Goal: Feedback & Contribution: Contribute content

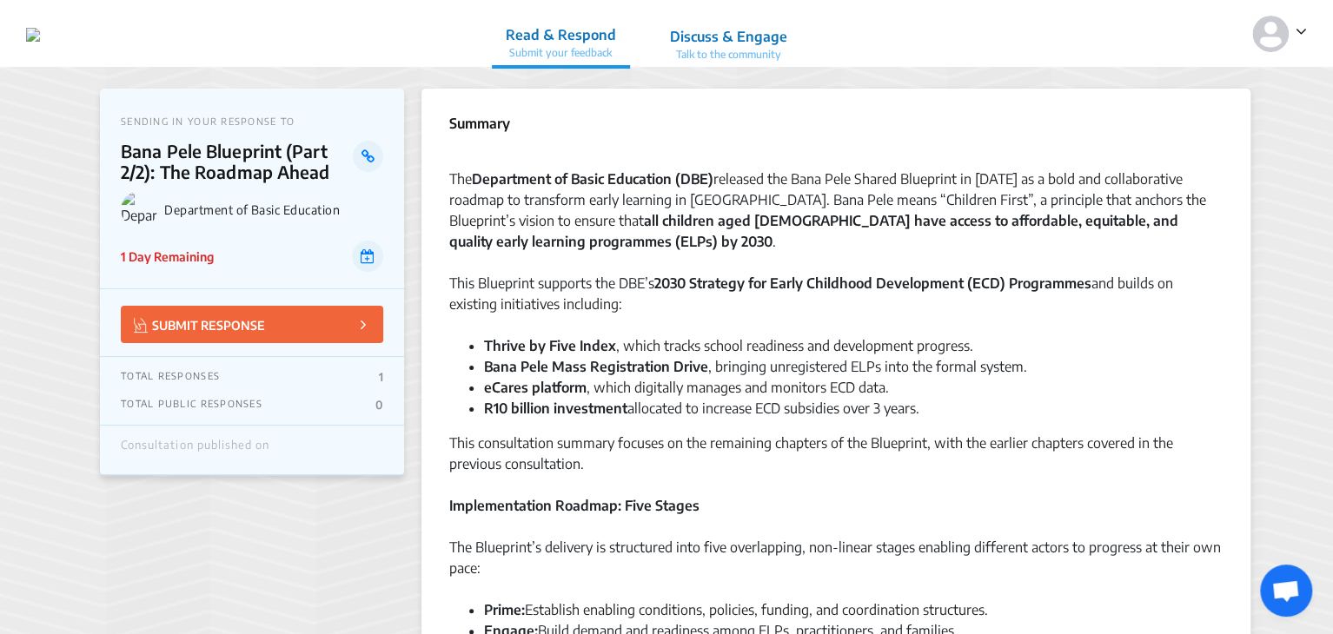
click at [1304, 36] on icon at bounding box center [1301, 31] width 11 height 17
click at [1186, 82] on p "Profile" at bounding box center [1238, 81] width 122 height 27
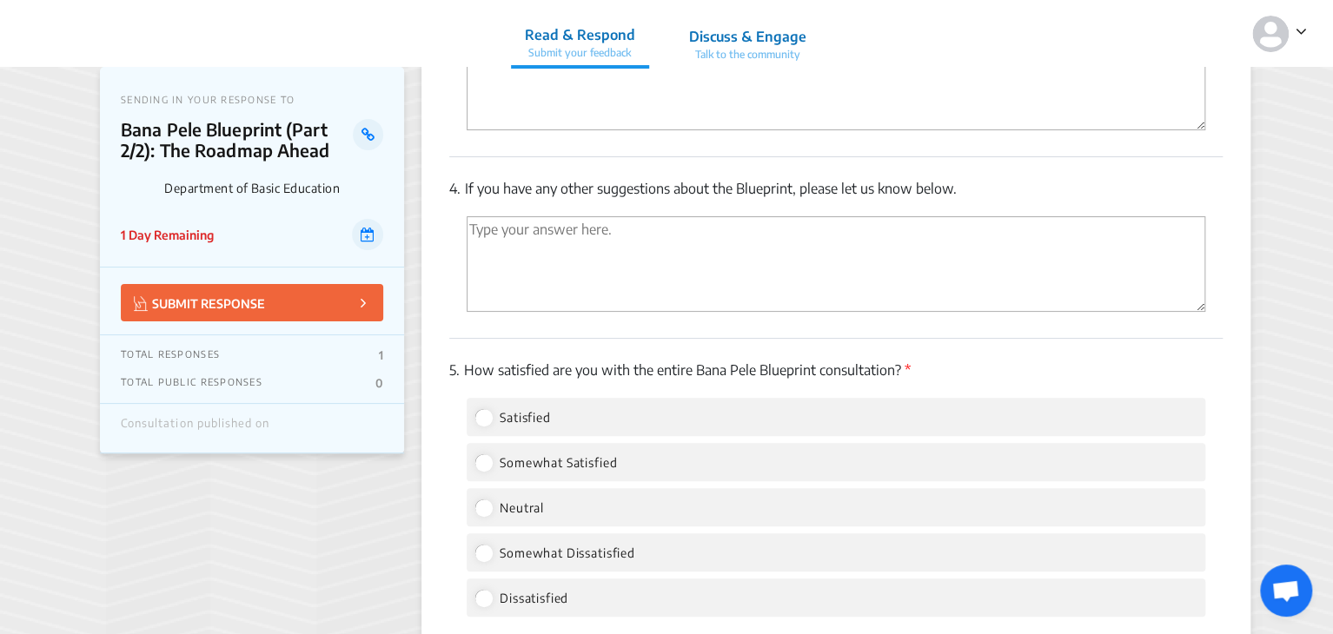
scroll to position [3373, 0]
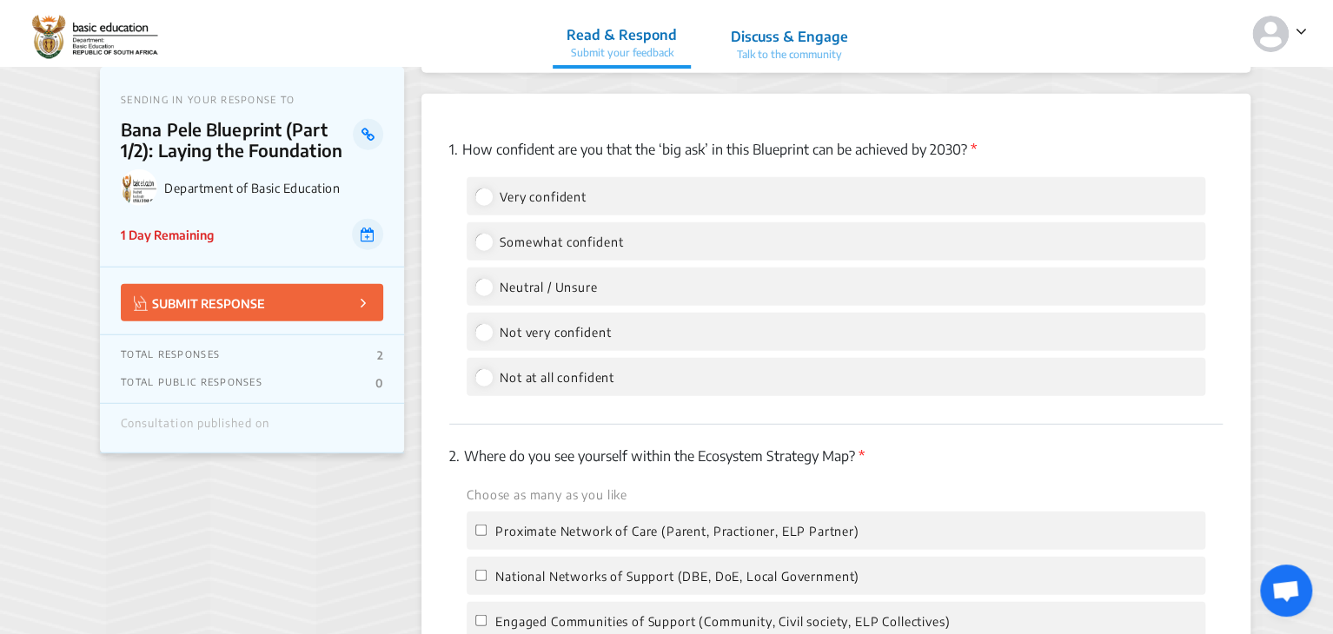
scroll to position [2216, 0]
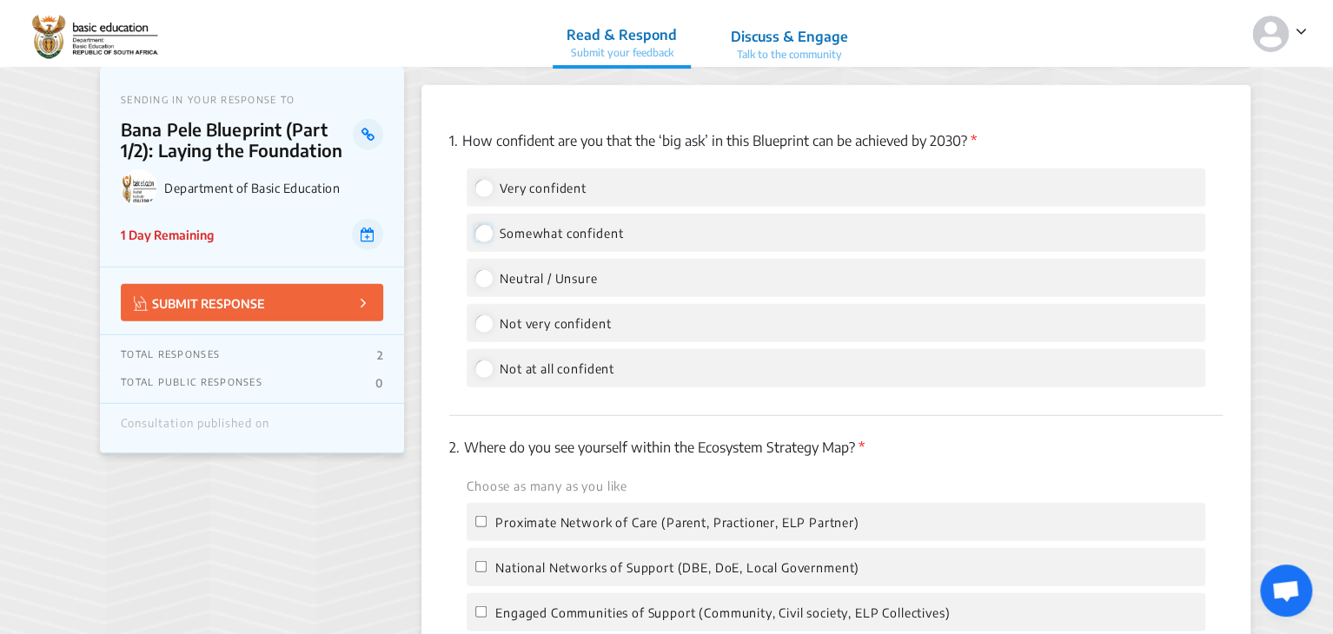
click at [487, 237] on input "Somewhat confident" at bounding box center [483, 233] width 16 height 16
radio input "true"
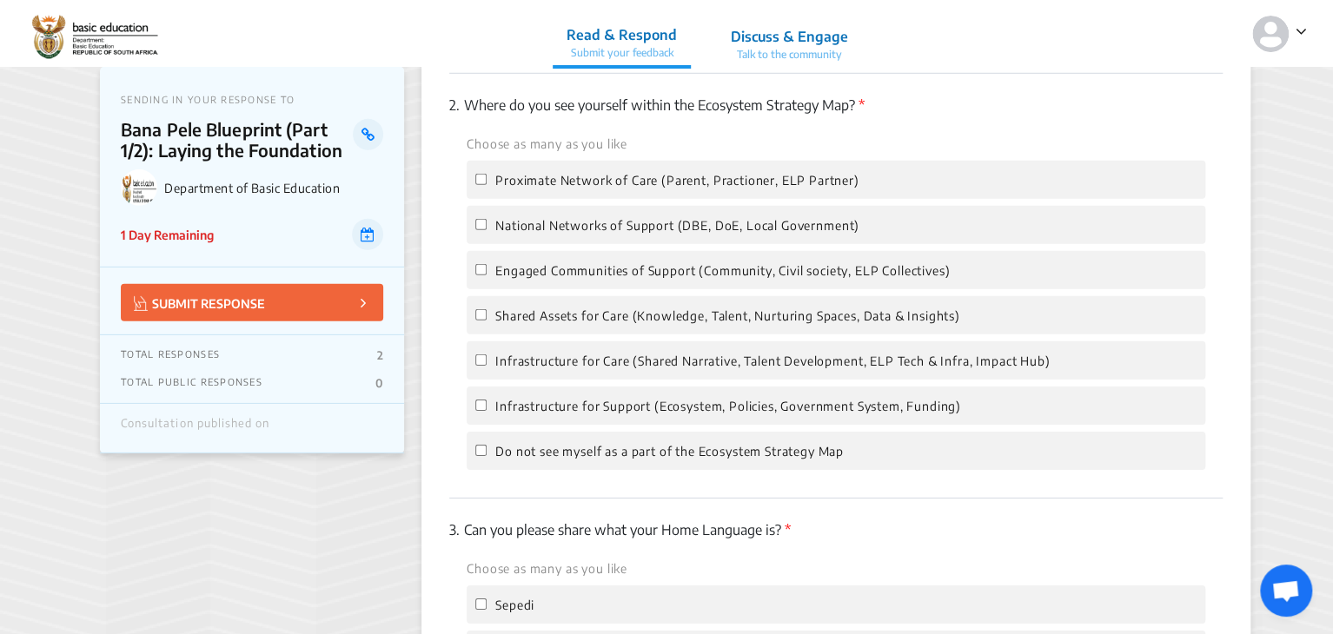
scroll to position [2567, 0]
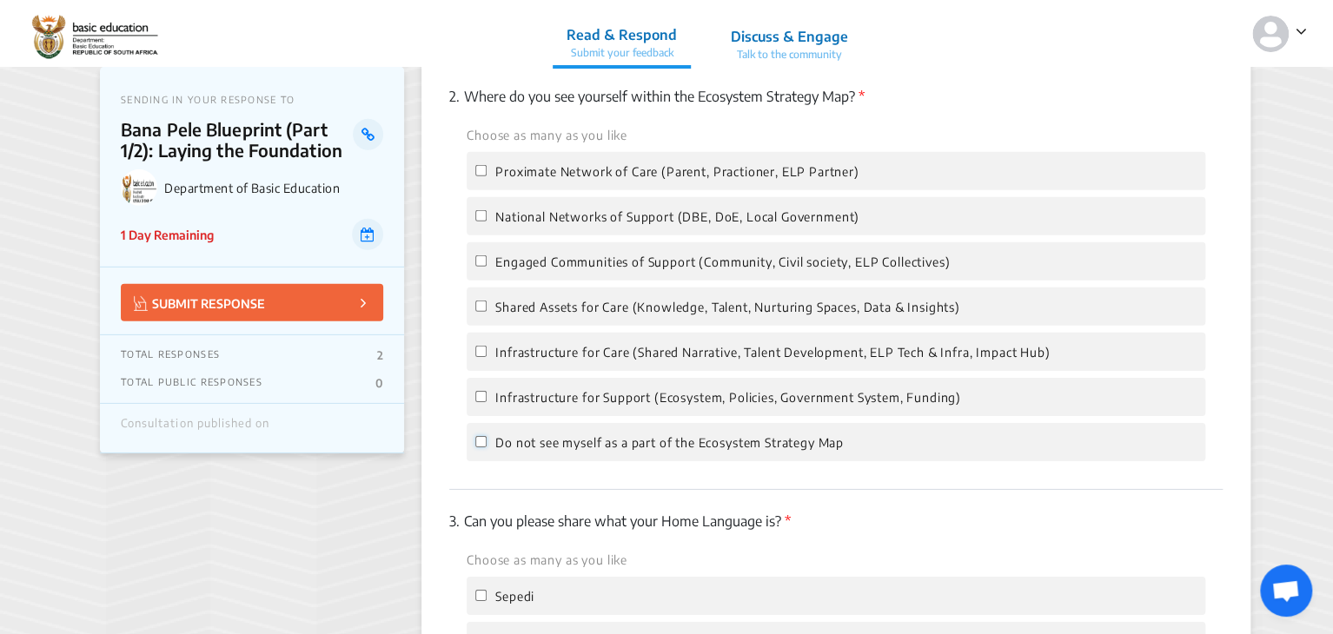
click at [481, 448] on input "Do not see myself as a part of the Ecosystem Strategy Map" at bounding box center [480, 441] width 11 height 11
checkbox input "true"
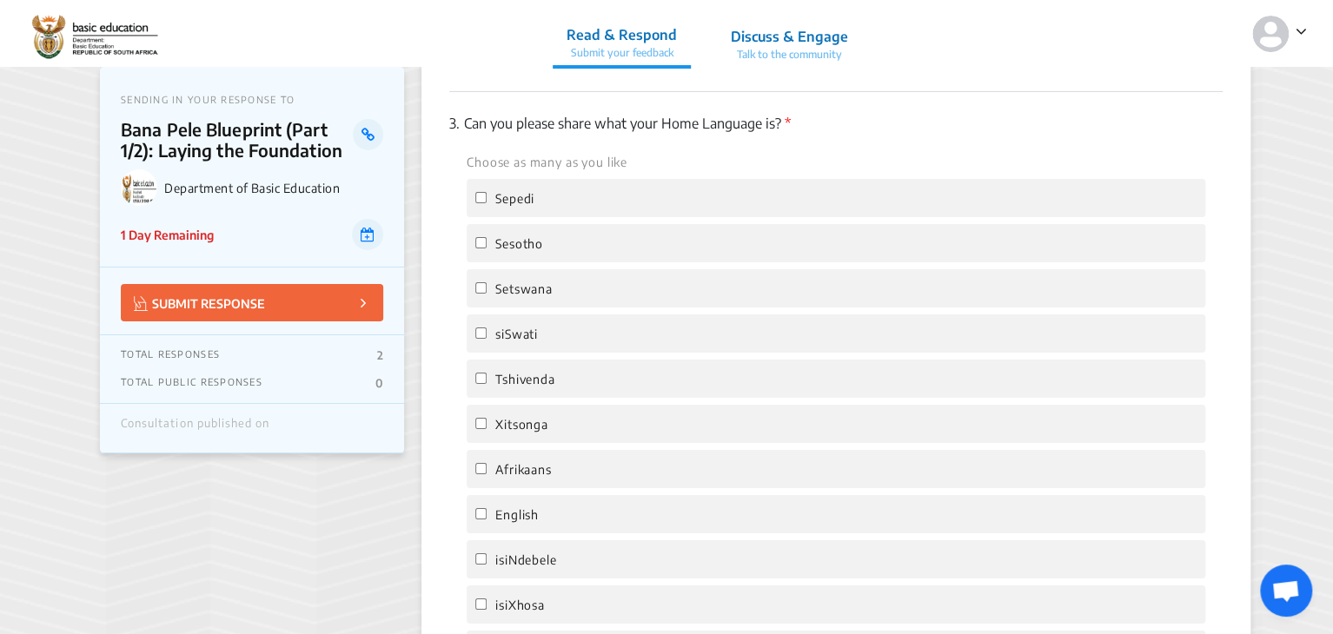
scroll to position [2986, 0]
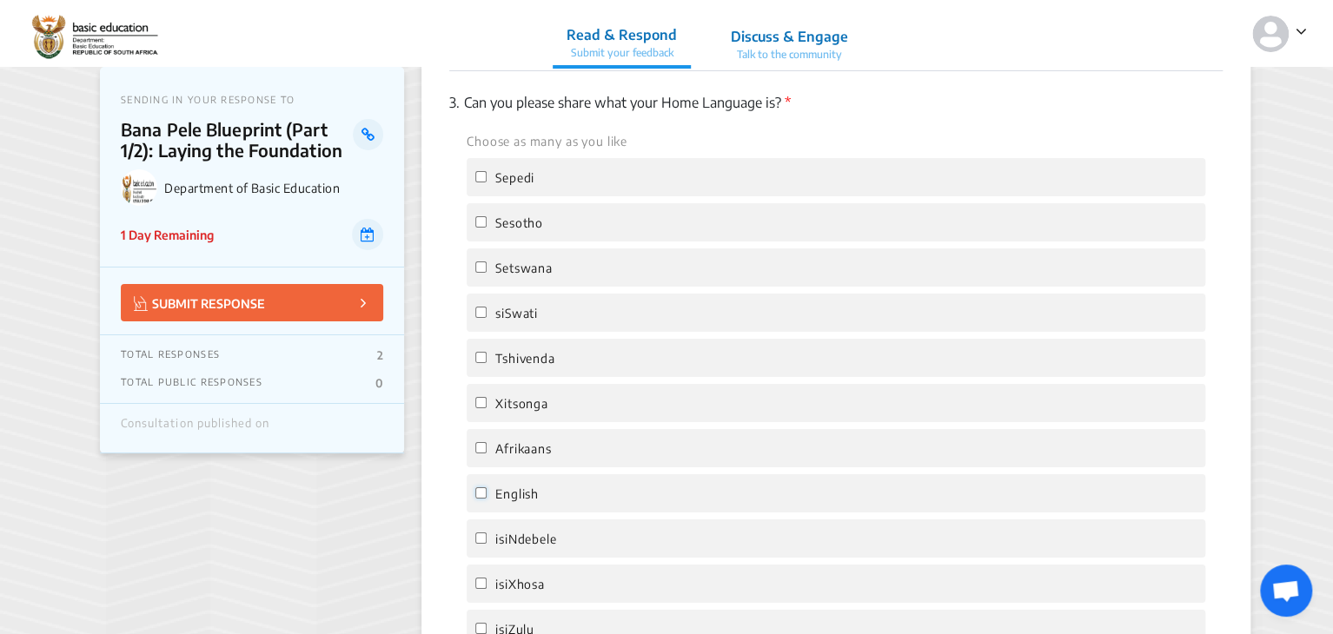
click at [481, 499] on input "English" at bounding box center [480, 493] width 11 height 11
checkbox input "true"
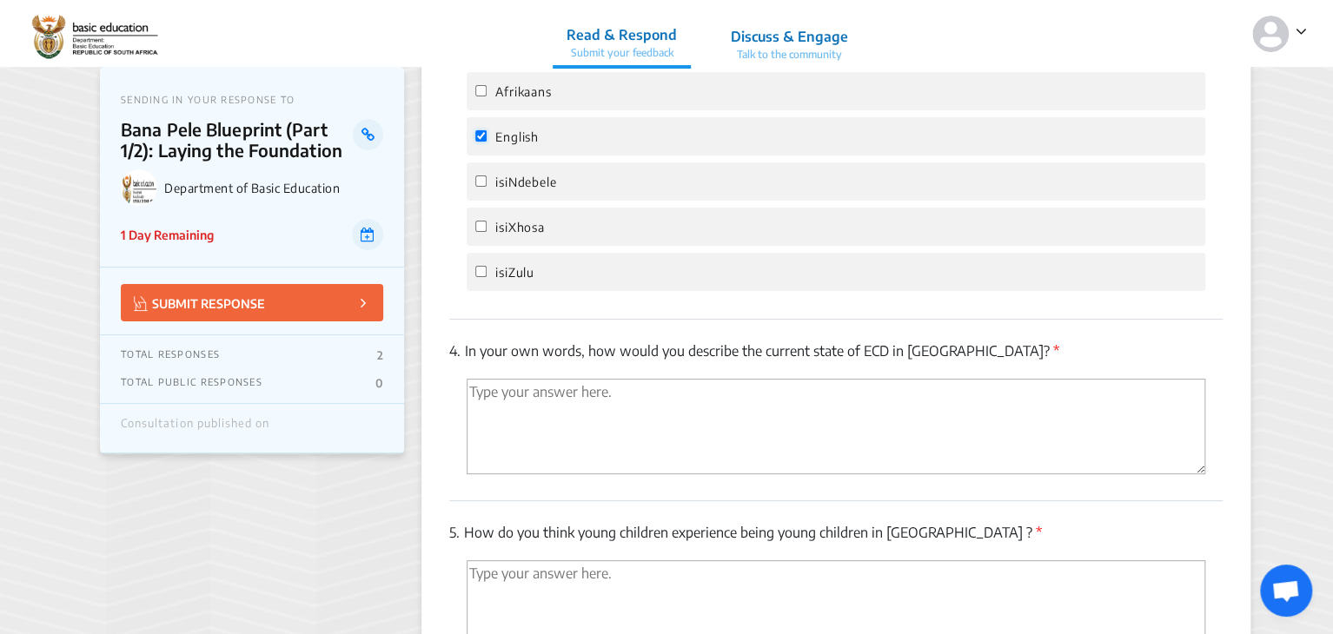
scroll to position [3344, 0]
click at [495, 403] on textarea "'Type your answer here.' | translate" at bounding box center [836, 426] width 739 height 96
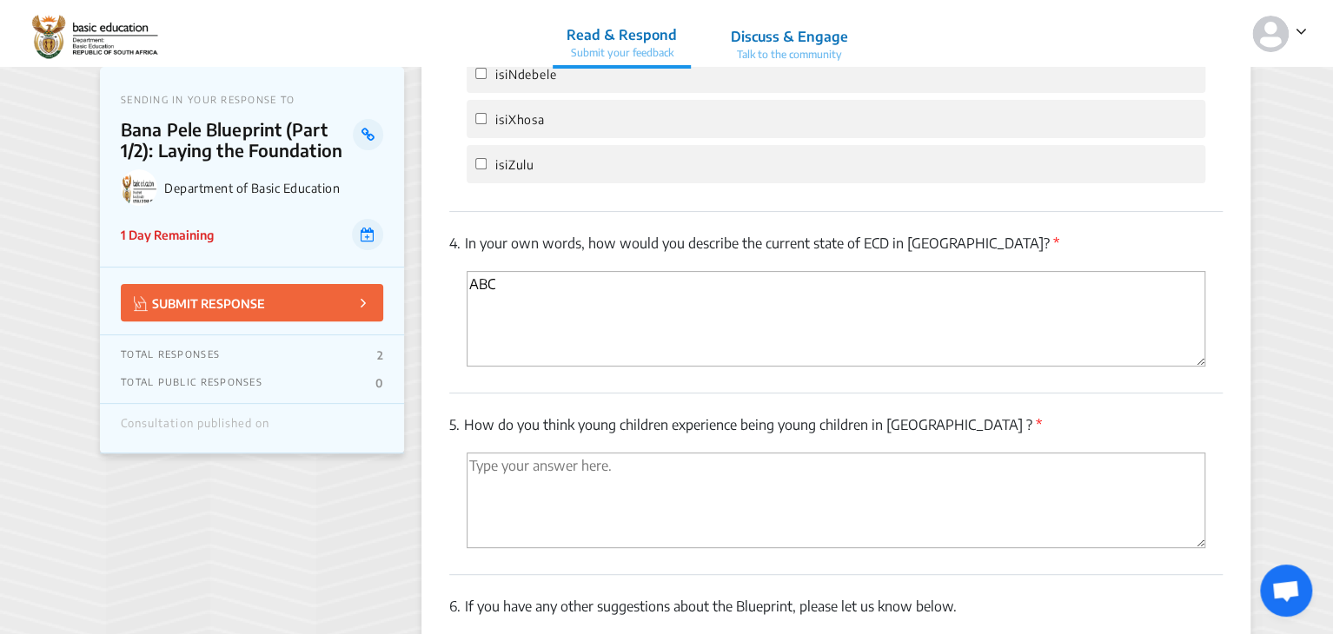
scroll to position [3454, 0]
type textarea "ABC"
click at [487, 478] on textarea "'Type your answer here.' | translate" at bounding box center [836, 498] width 739 height 96
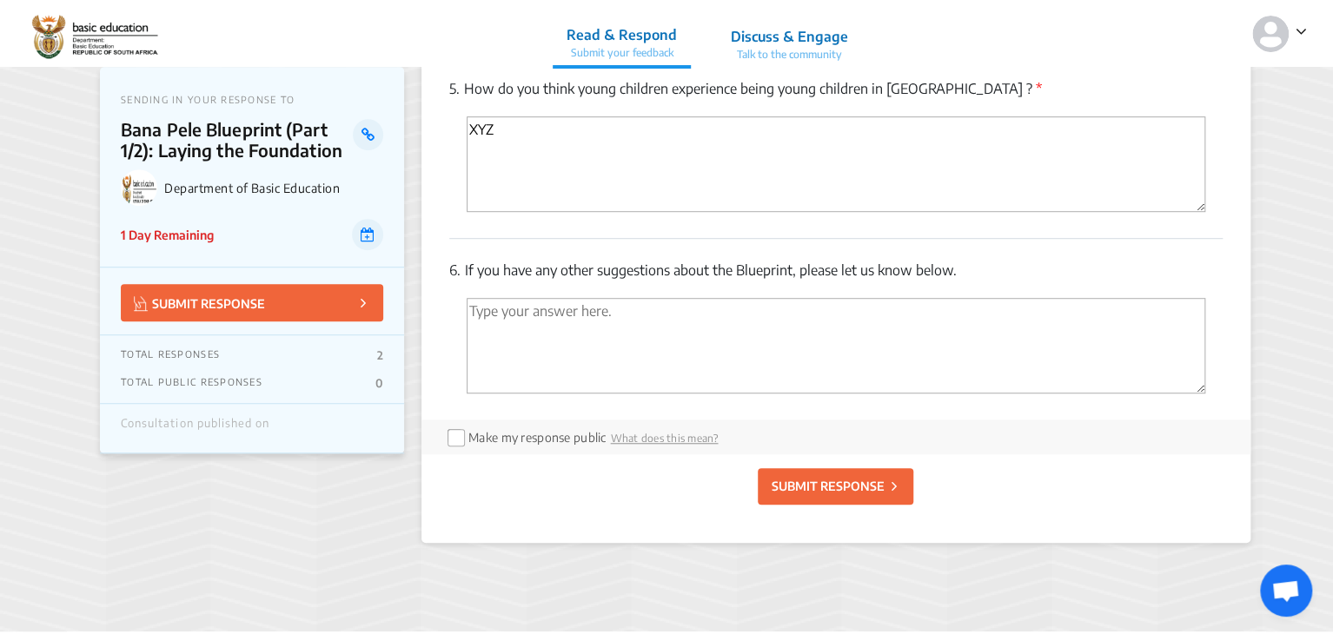
scroll to position [3788, 0]
type textarea "XYZ"
click at [834, 487] on p "SUBMIT RESPONSE" at bounding box center [827, 485] width 113 height 18
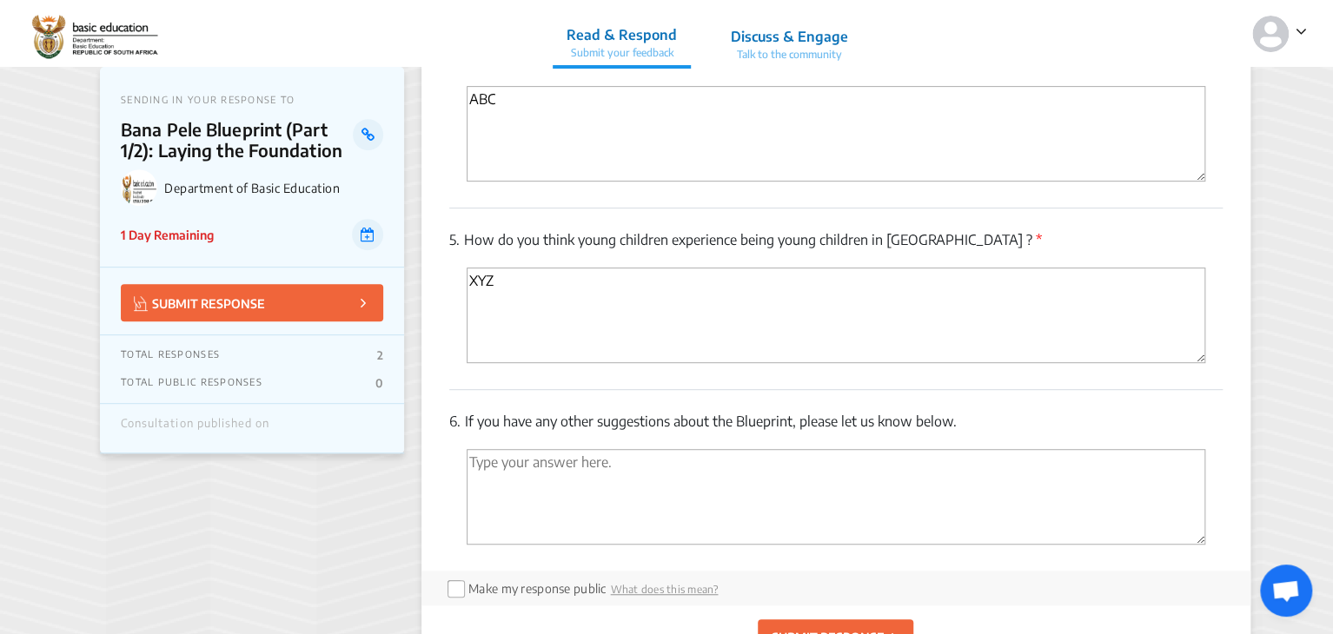
scroll to position [3816, 0]
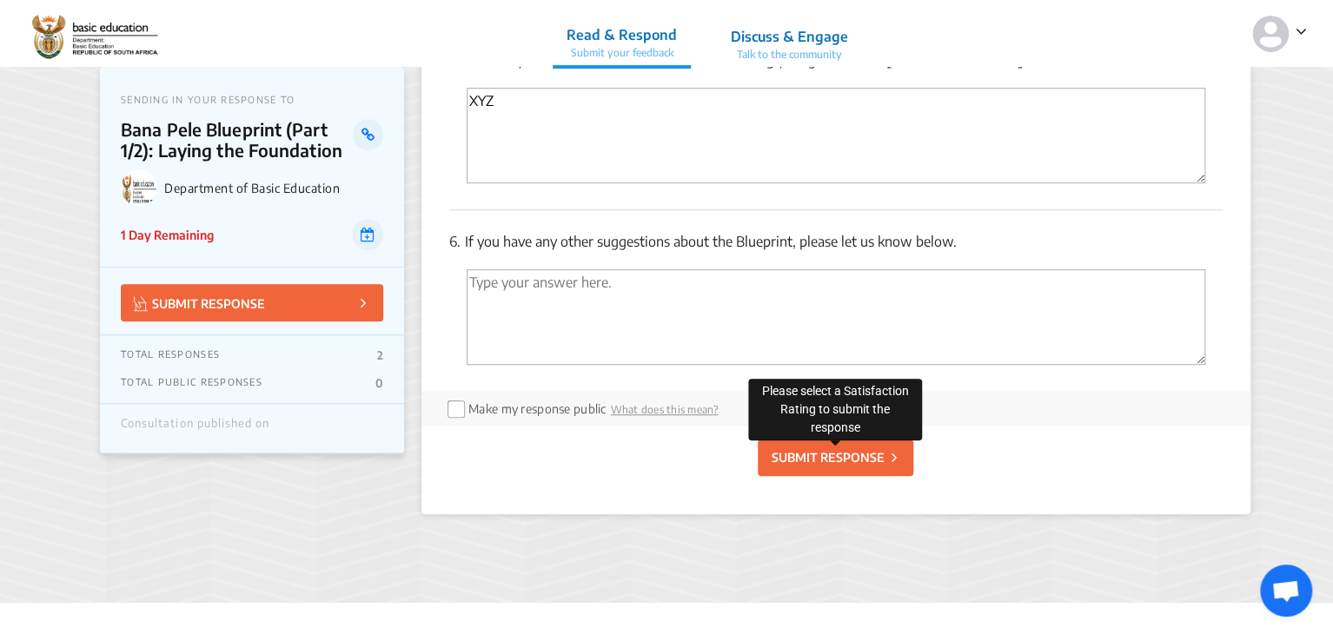
click at [803, 463] on p "SUBMIT RESPONSE" at bounding box center [827, 457] width 113 height 18
click at [856, 467] on p "SUBMIT RESPONSE" at bounding box center [827, 457] width 113 height 18
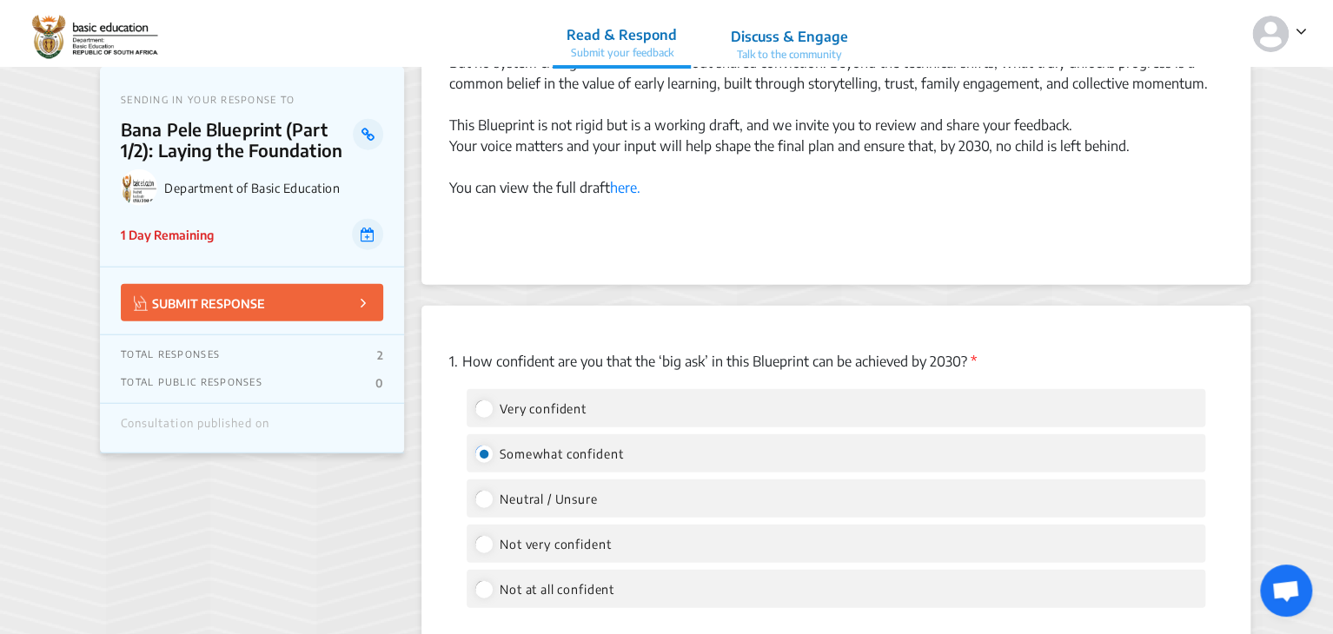
scroll to position [1994, 0]
click at [1261, 33] on img at bounding box center [1270, 34] width 37 height 37
click at [1231, 114] on p "Logout" at bounding box center [1238, 108] width 122 height 27
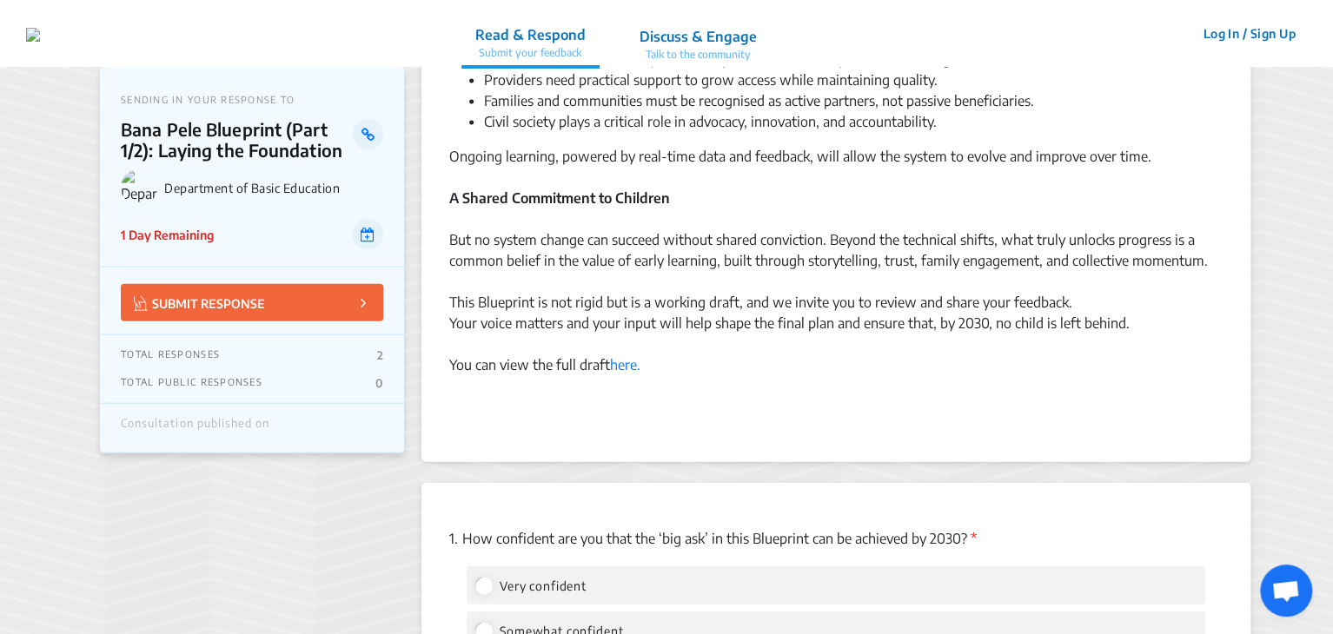
scroll to position [2145, 0]
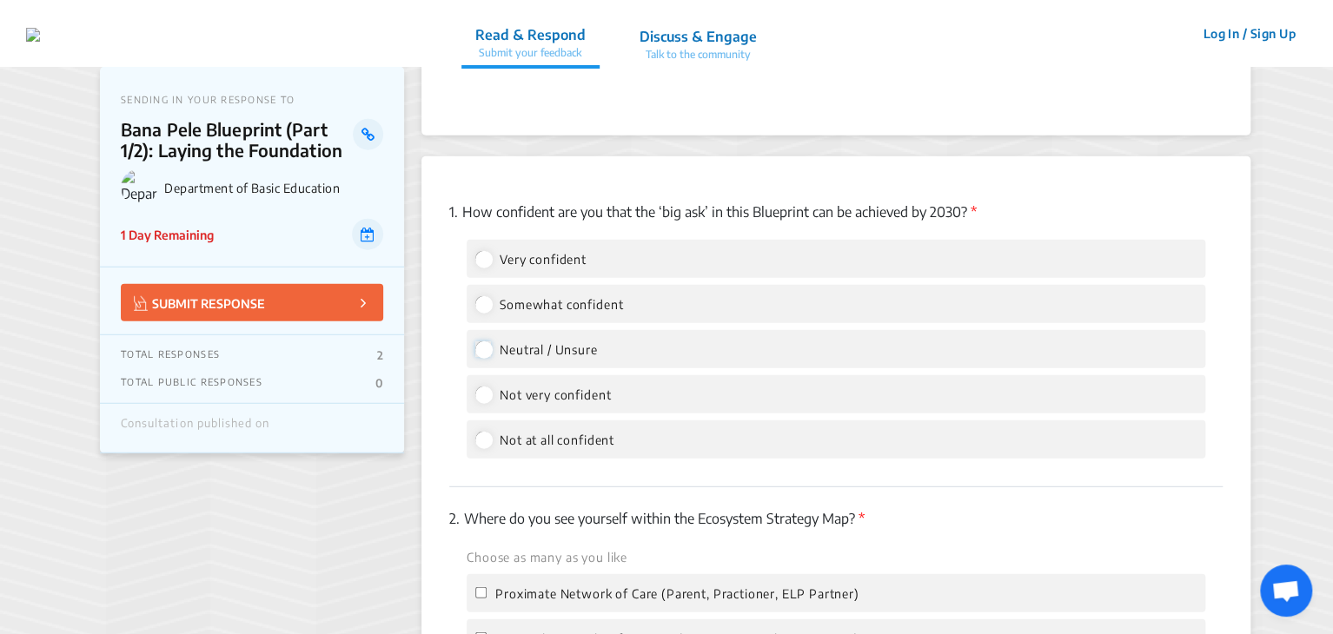
click at [479, 352] on input "Neutral / Unsure" at bounding box center [483, 350] width 16 height 16
radio input "true"
click at [481, 298] on input "Somewhat confident" at bounding box center [483, 304] width 16 height 16
radio input "true"
radio input "false"
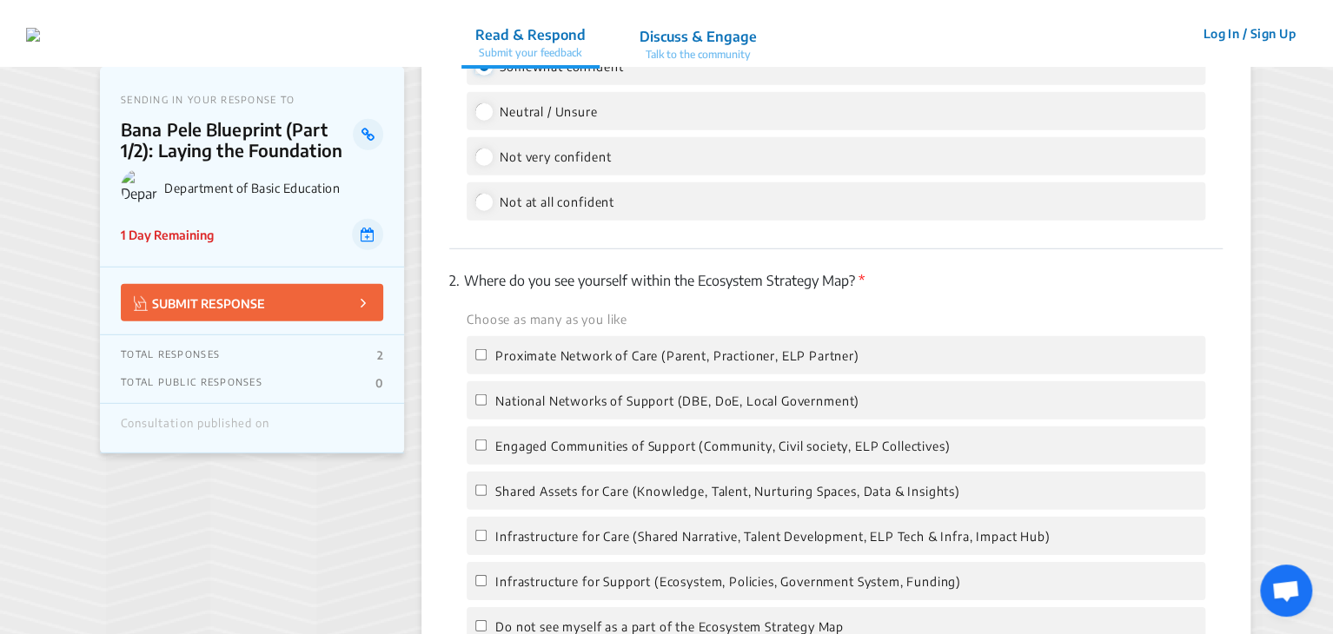
scroll to position [2454, 0]
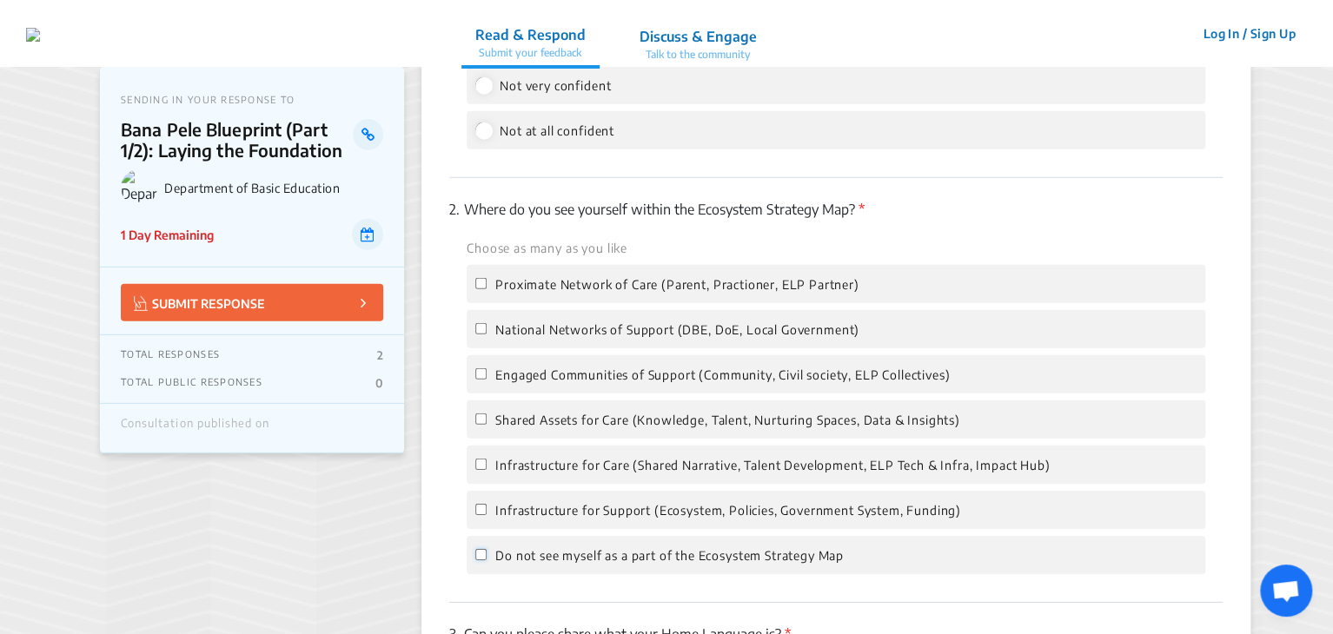
click at [481, 555] on input "Do not see myself as a part of the Ecosystem Strategy Map" at bounding box center [480, 554] width 11 height 11
checkbox input "true"
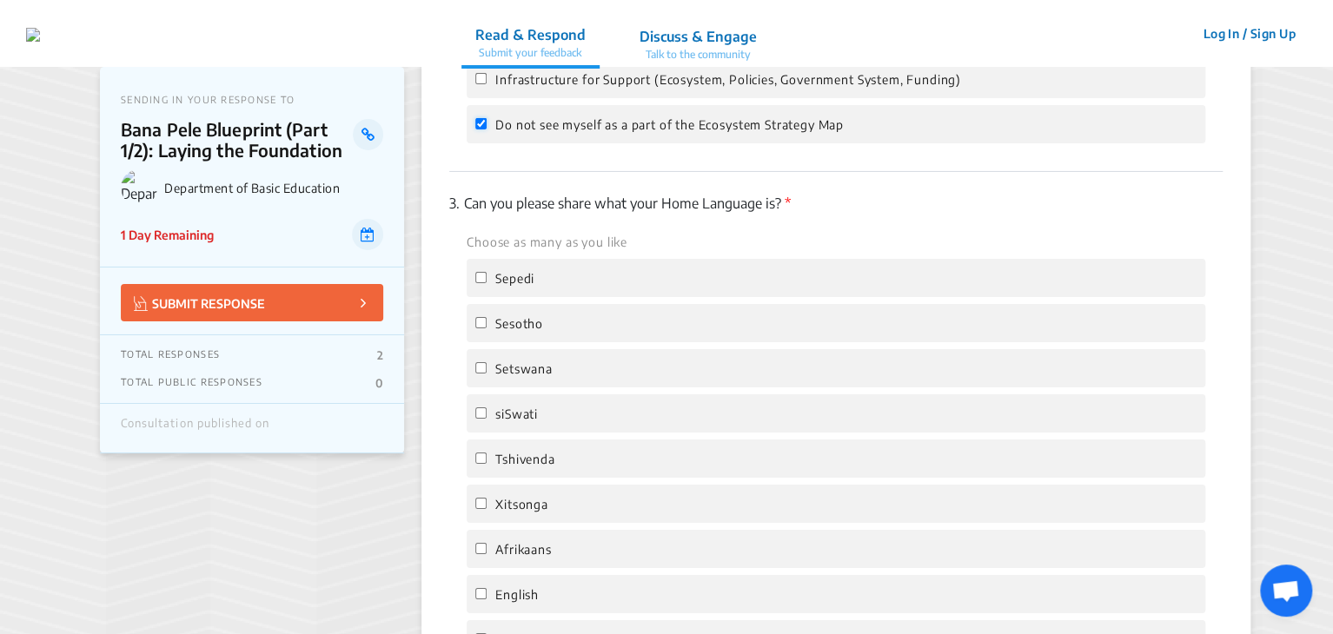
scroll to position [2981, 0]
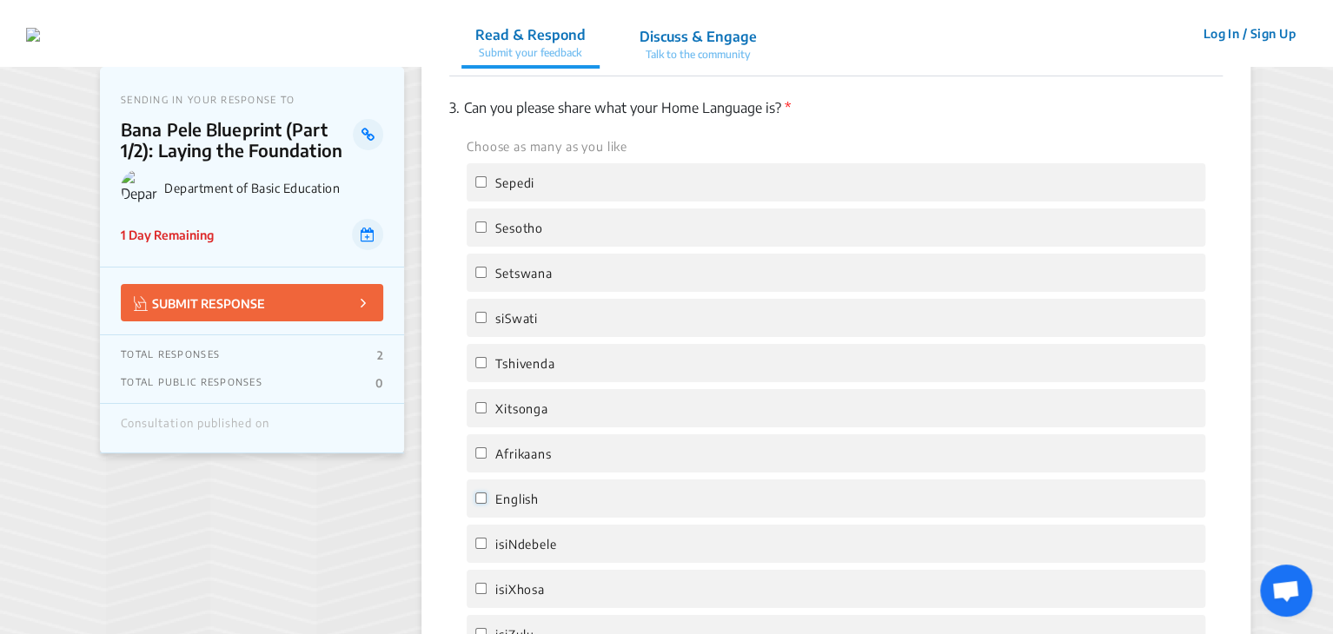
click at [475, 504] on input "English" at bounding box center [480, 498] width 11 height 11
checkbox input "true"
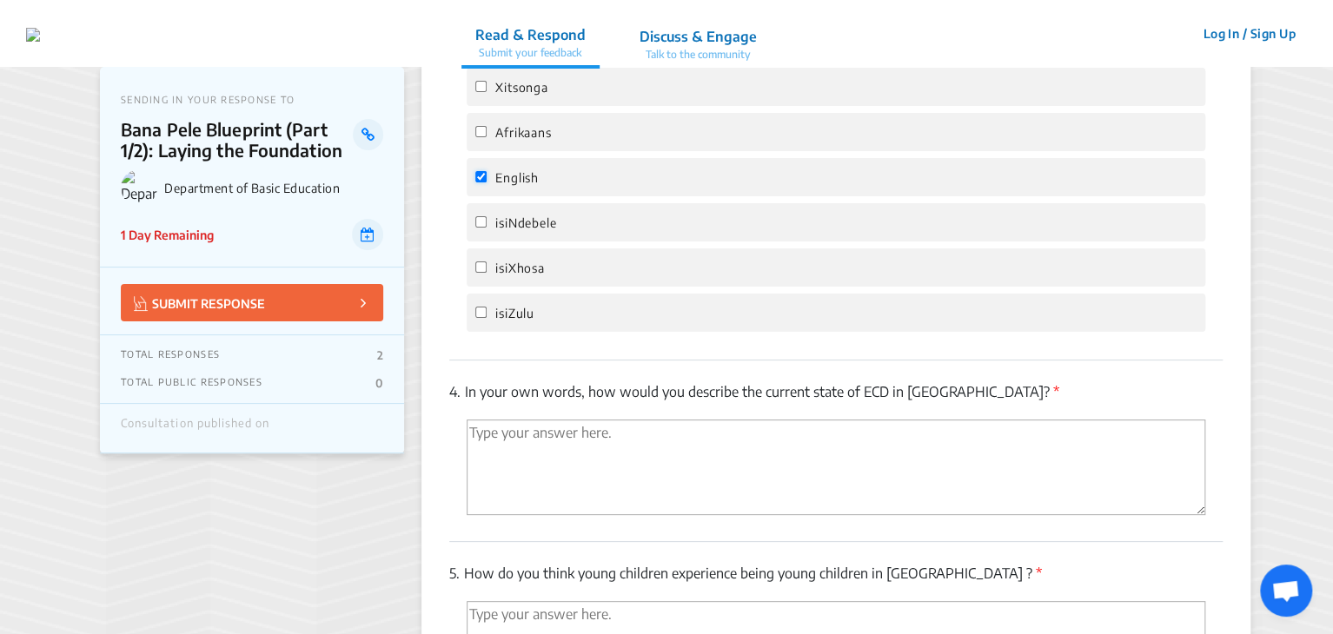
scroll to position [3310, 0]
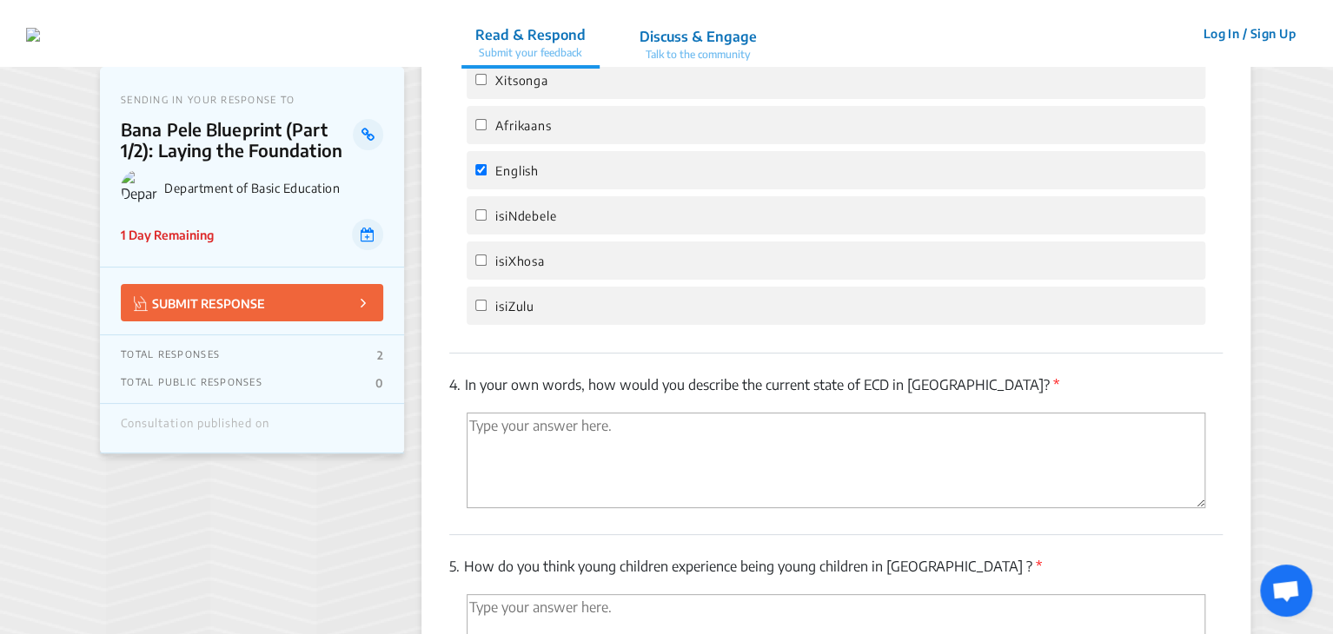
click at [501, 455] on textarea "'Type your answer here.' | translate" at bounding box center [836, 461] width 739 height 96
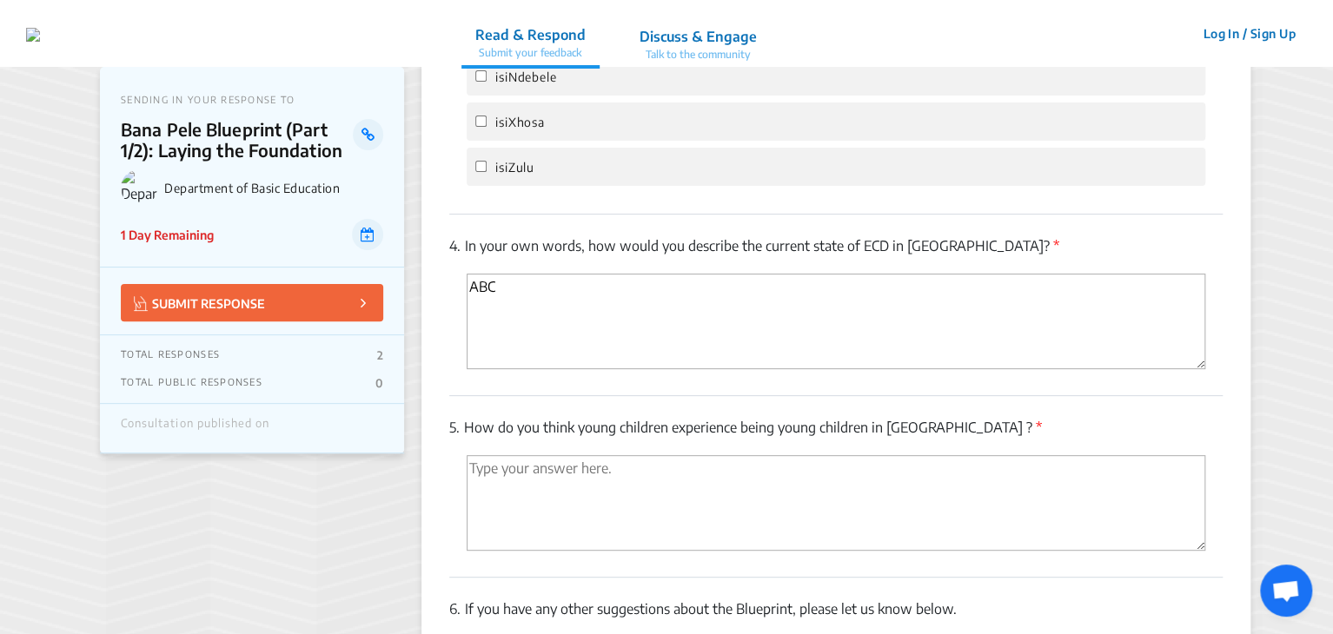
type textarea "ABC"
click at [495, 474] on textarea "'Type your answer here.' | translate" at bounding box center [836, 503] width 739 height 96
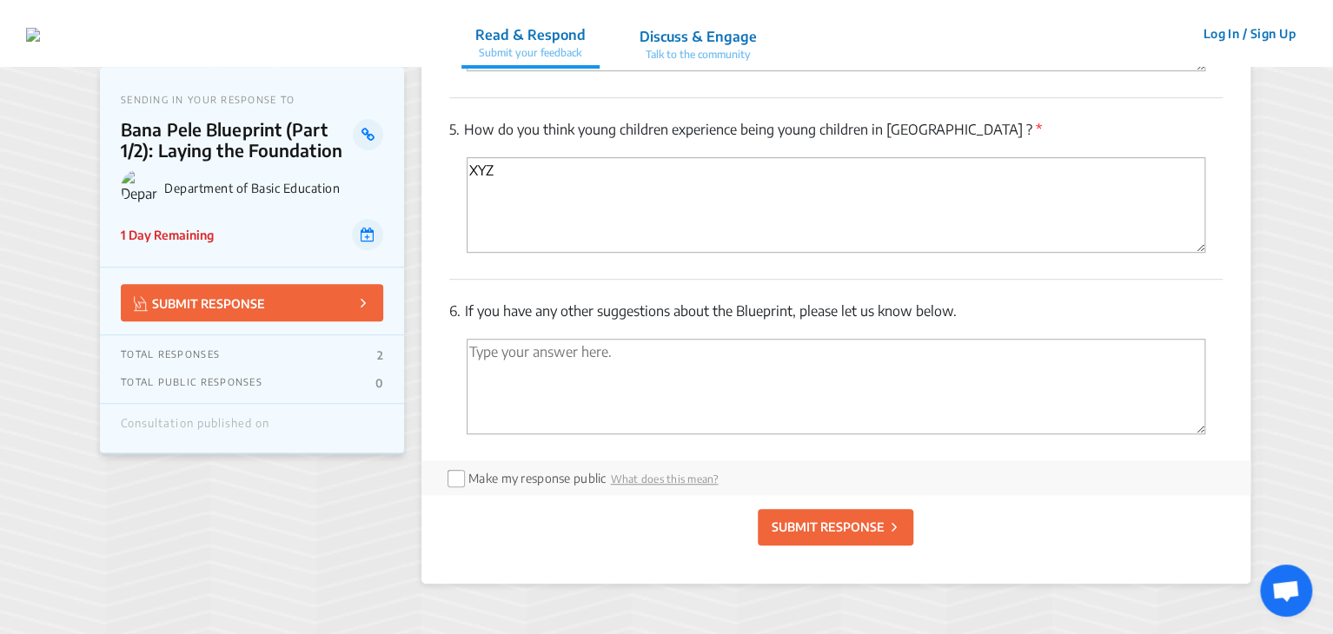
scroll to position [3748, 0]
type textarea "XYZ"
click at [832, 535] on p "SUBMIT RESPONSE" at bounding box center [827, 526] width 113 height 18
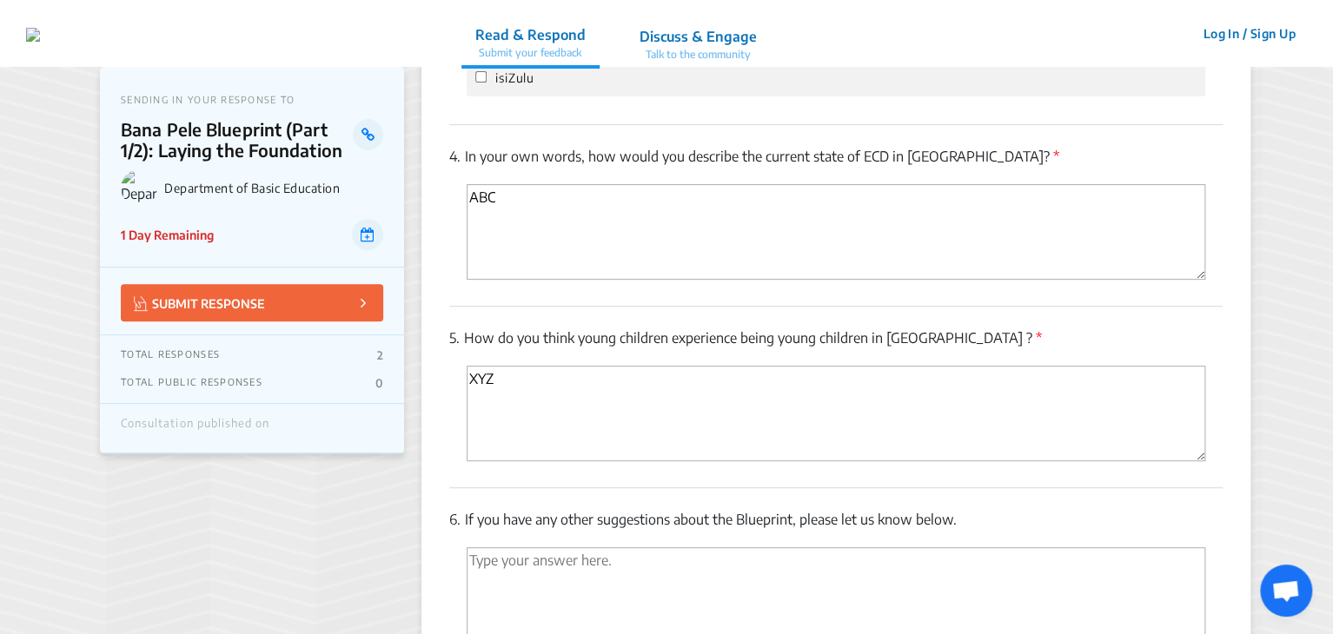
click at [1210, 33] on button "Log In / Sign Up" at bounding box center [1250, 33] width 116 height 27
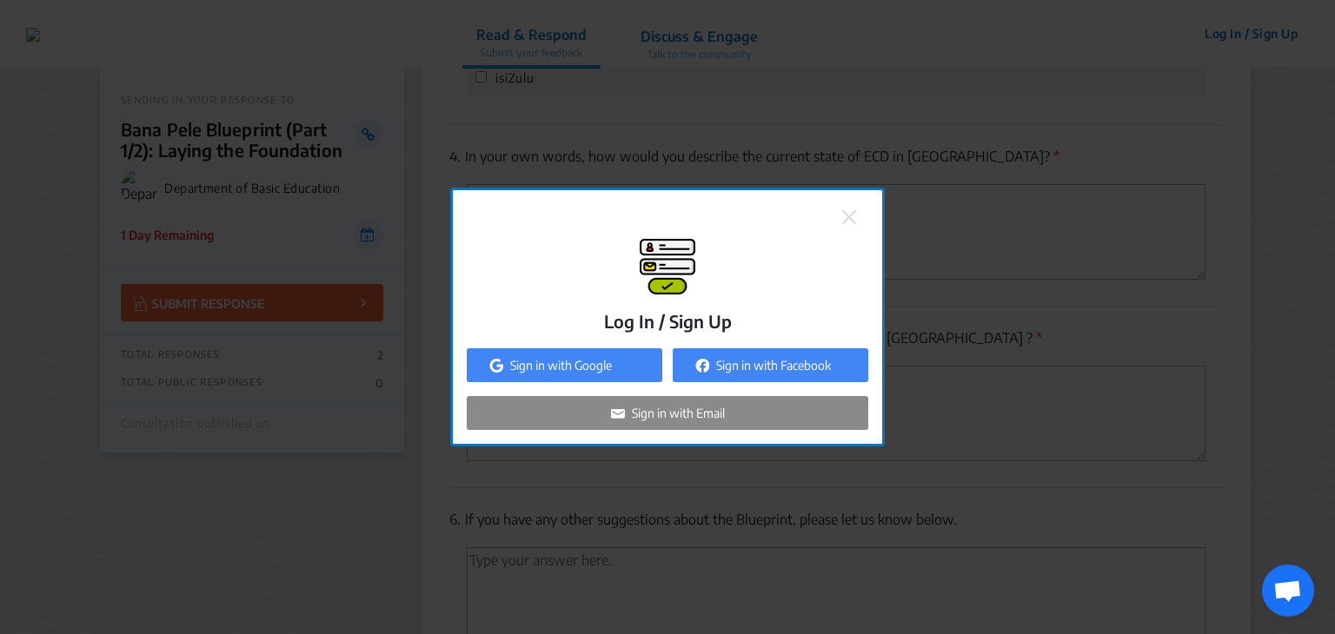
click at [854, 213] on img at bounding box center [849, 217] width 14 height 14
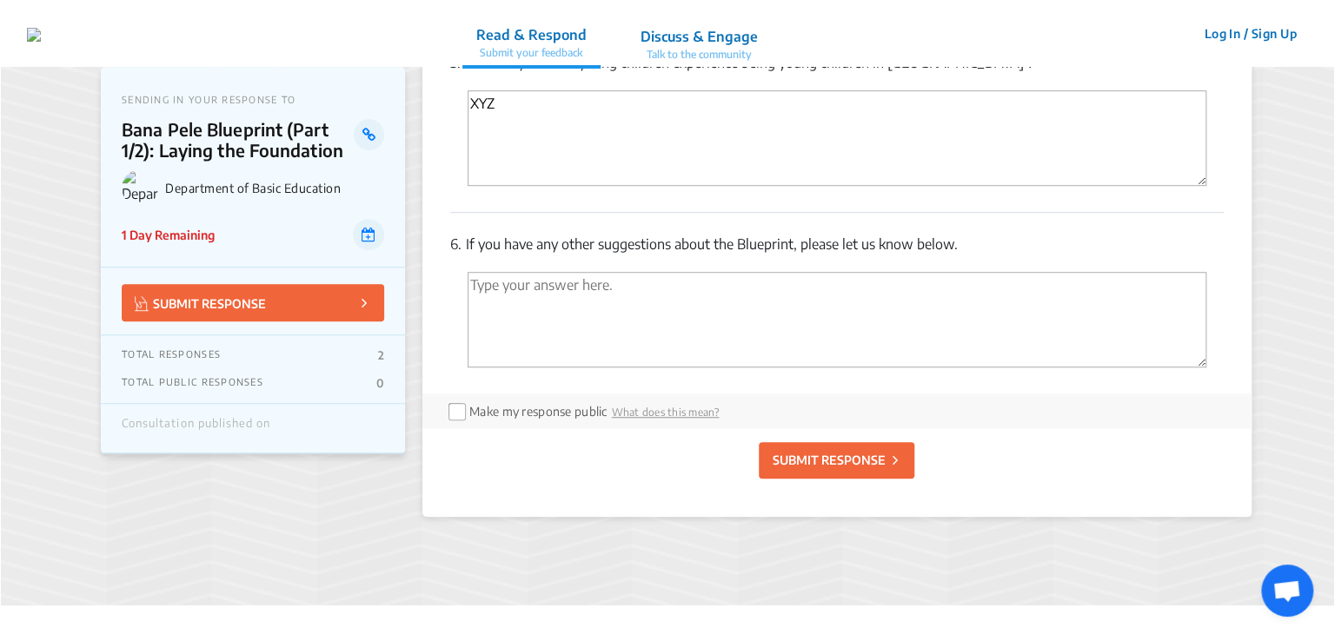
scroll to position [3820, 0]
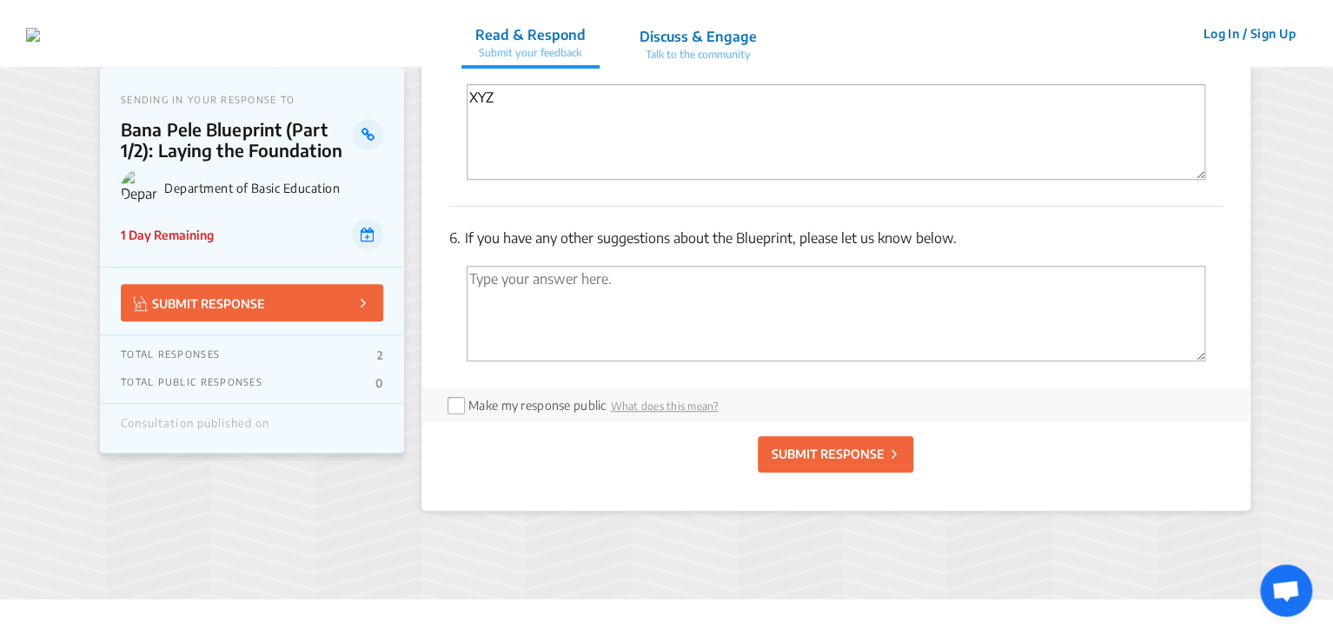
click at [1210, 37] on button "Log In / Sign Up" at bounding box center [1250, 33] width 116 height 27
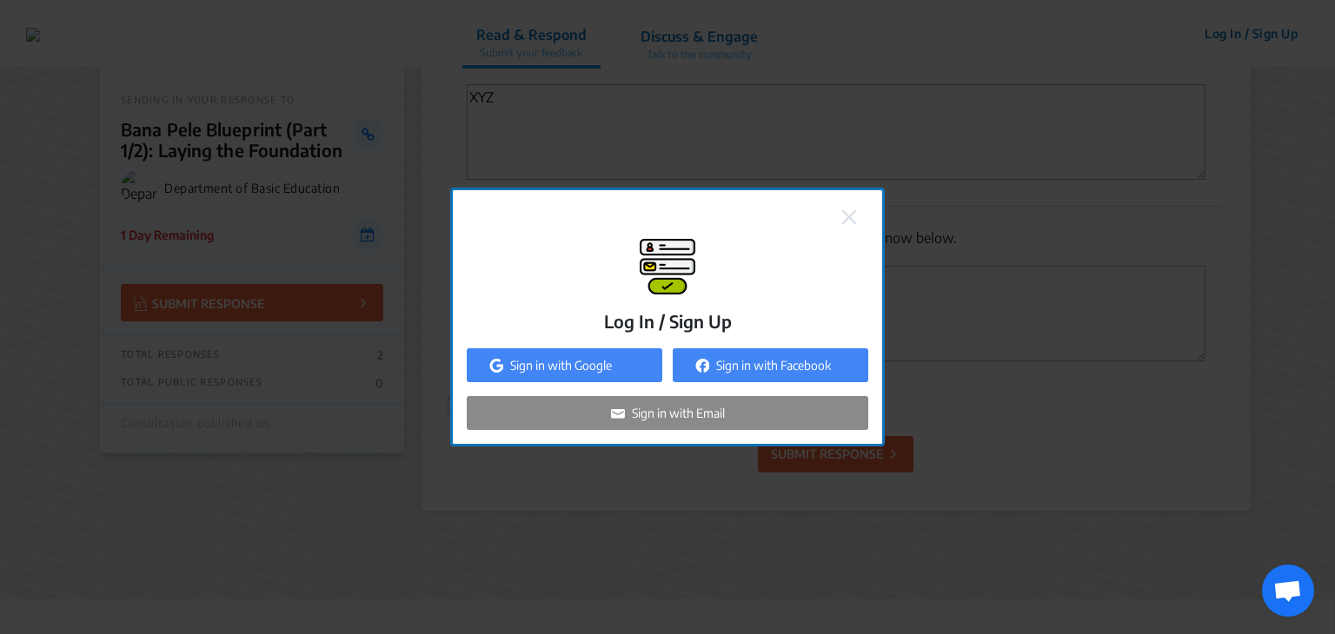
click at [555, 375] on div "Sign in with Google" at bounding box center [565, 366] width 196 height 34
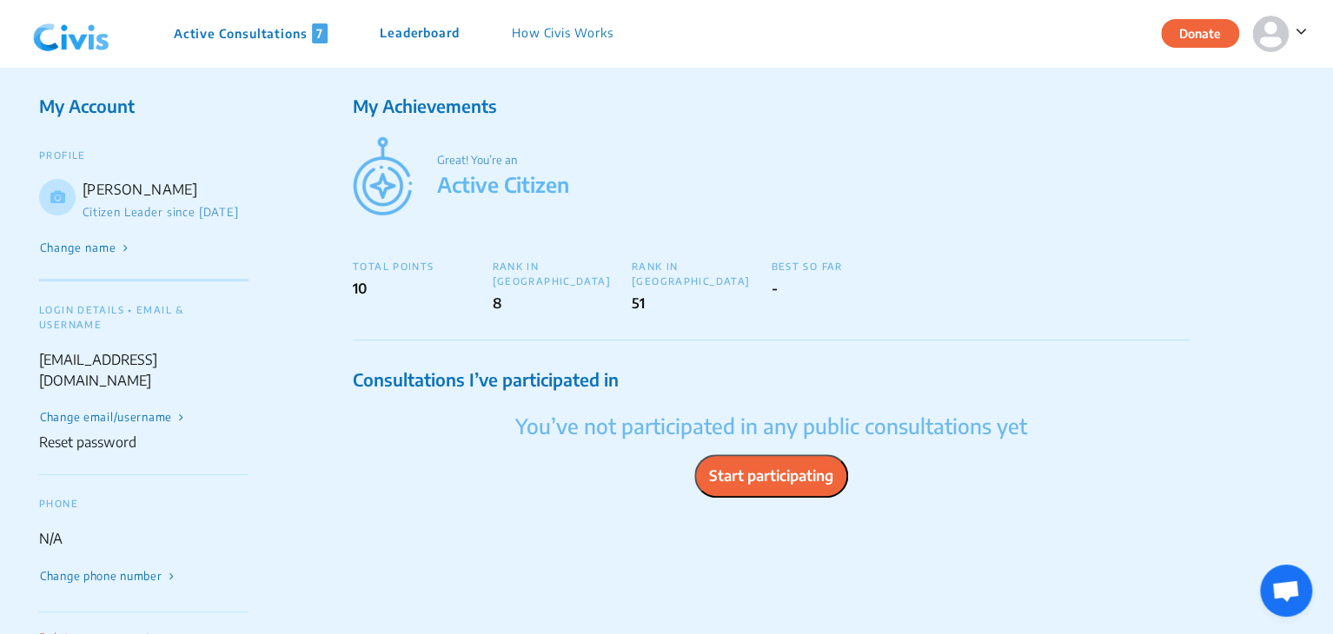
click at [221, 30] on p "Active Consultations 7" at bounding box center [251, 33] width 154 height 20
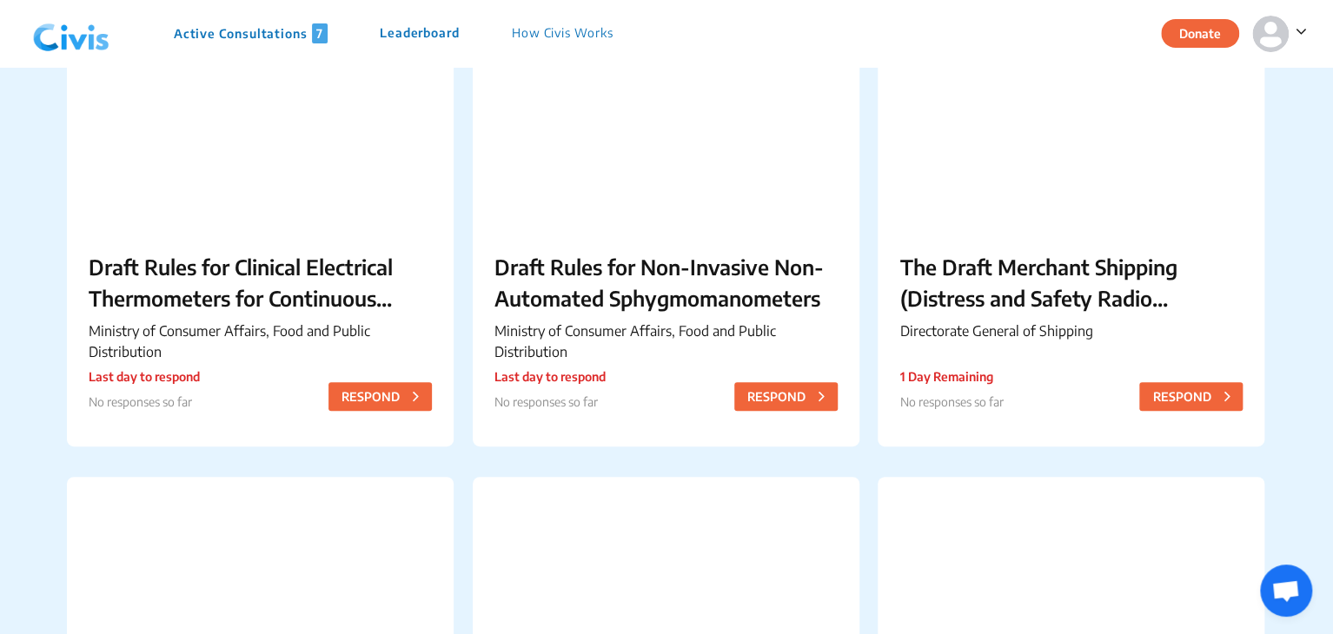
scroll to position [211, 0]
click at [1289, 28] on span at bounding box center [1298, 30] width 18 height 22
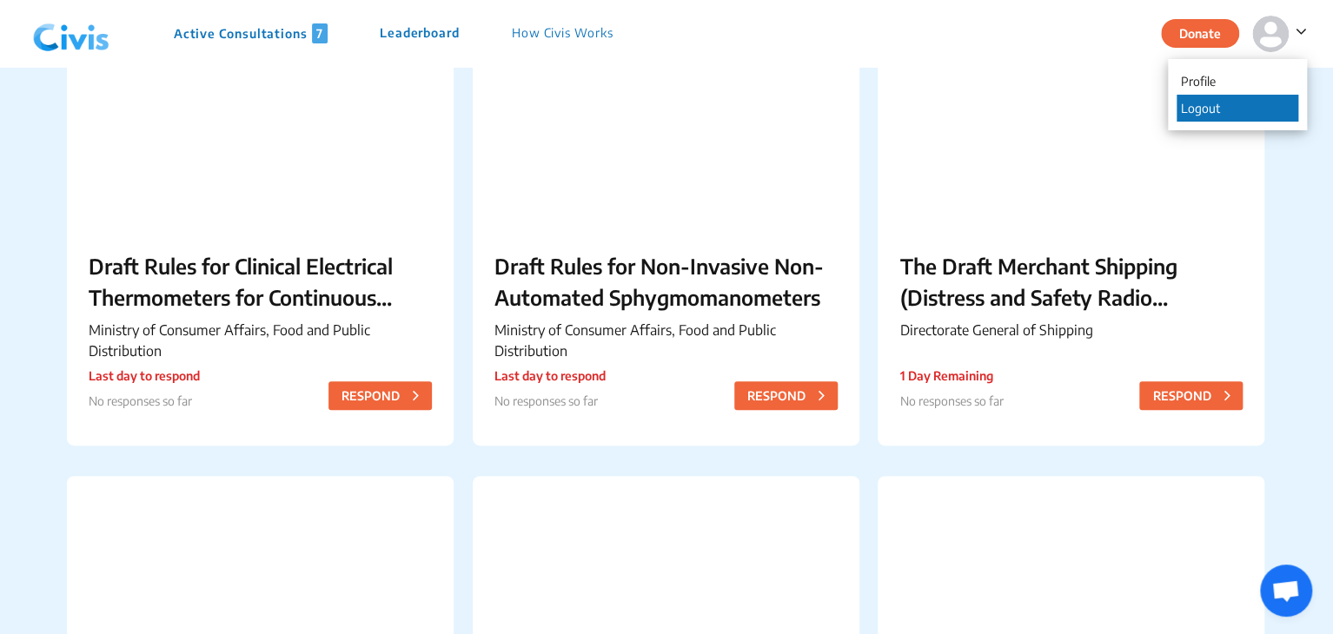
click at [1185, 117] on p "Logout" at bounding box center [1238, 108] width 122 height 27
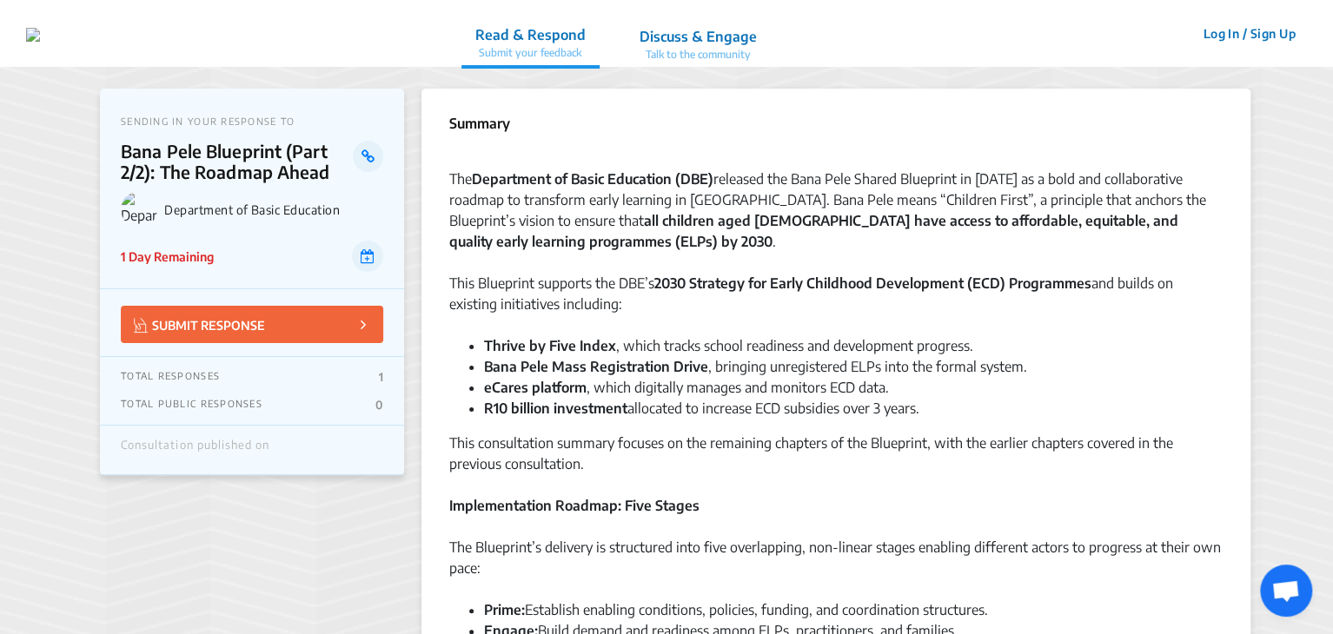
click at [1204, 31] on button "Log In / Sign Up" at bounding box center [1250, 33] width 116 height 27
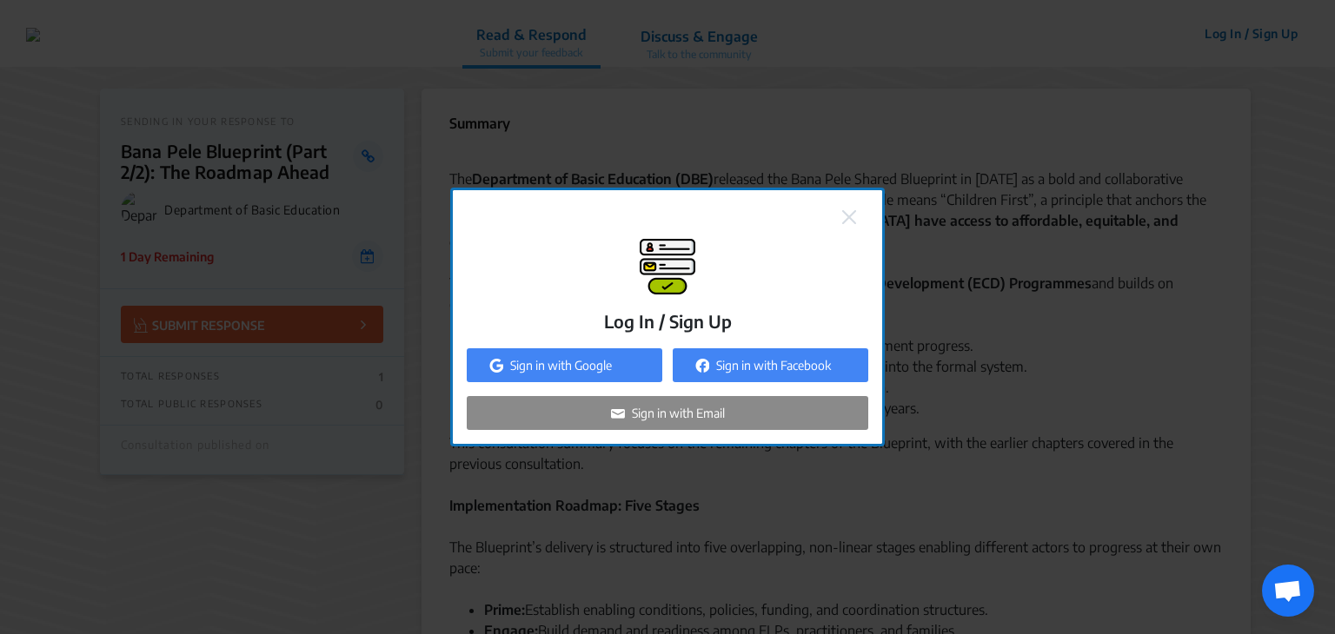
click at [530, 362] on p "Sign in with Google" at bounding box center [561, 365] width 102 height 18
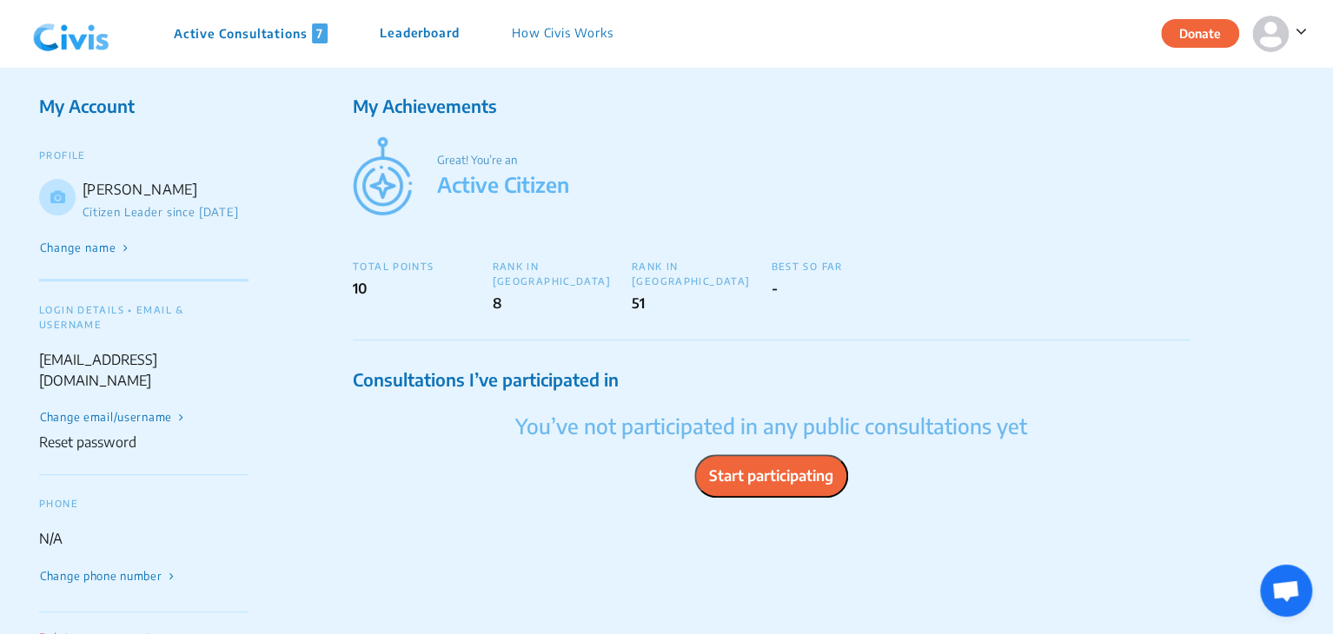
click at [1276, 43] on img at bounding box center [1270, 34] width 37 height 37
click at [869, 229] on div "My Achievements Great! You’re an Active Citizen TOTAL POINTS 10 RANK IN NAVI [G…" at bounding box center [771, 217] width 837 height 248
click at [228, 29] on p "Active Consultations 7" at bounding box center [251, 33] width 154 height 20
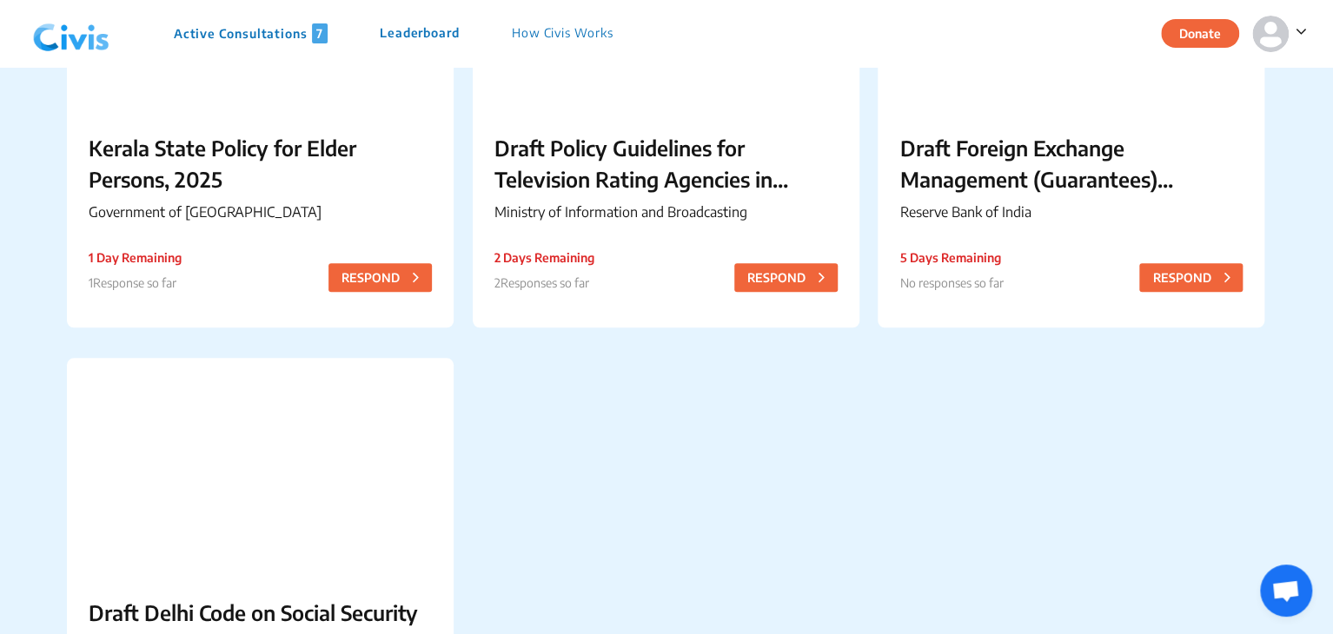
scroll to position [761, 0]
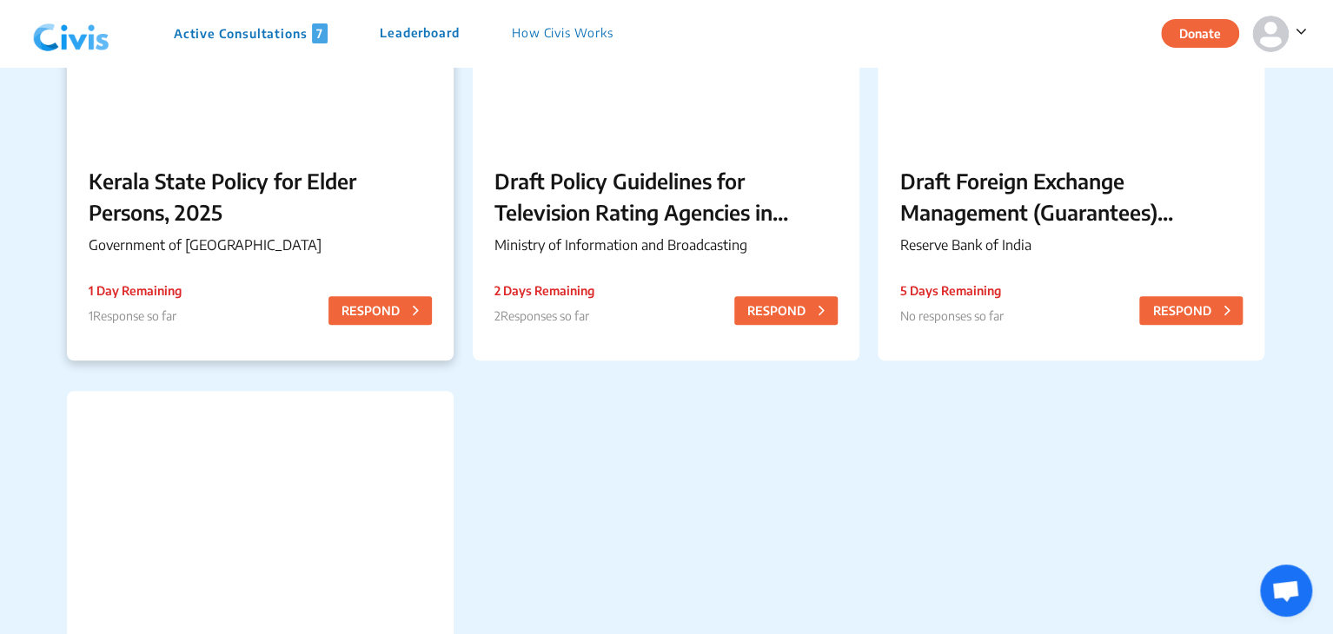
click at [176, 211] on p "Kerala State Policy for Elder Persons, 2025" at bounding box center [260, 196] width 343 height 63
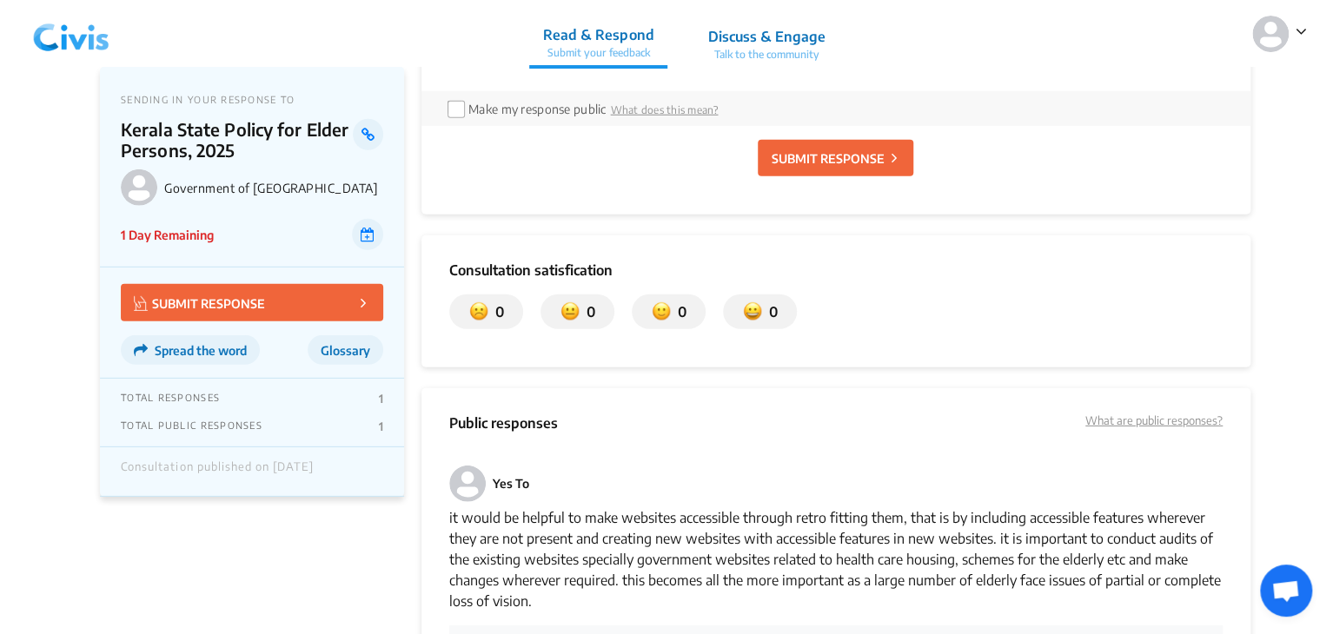
scroll to position [2410, 0]
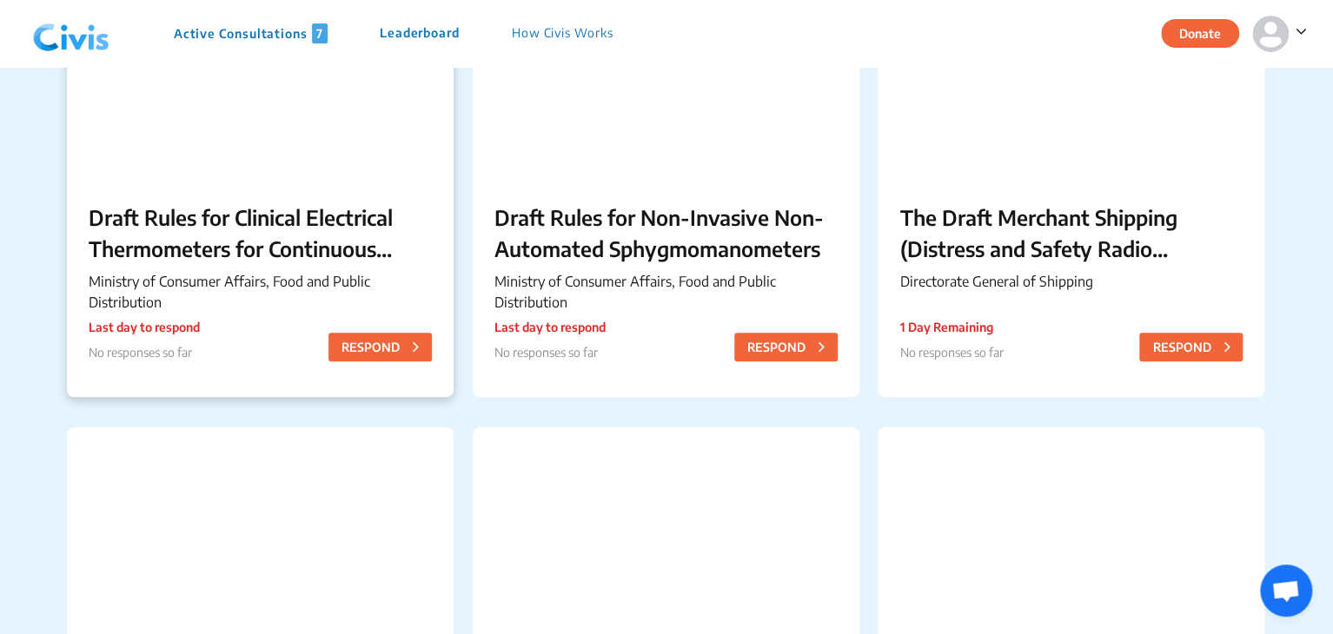
scroll to position [259, 0]
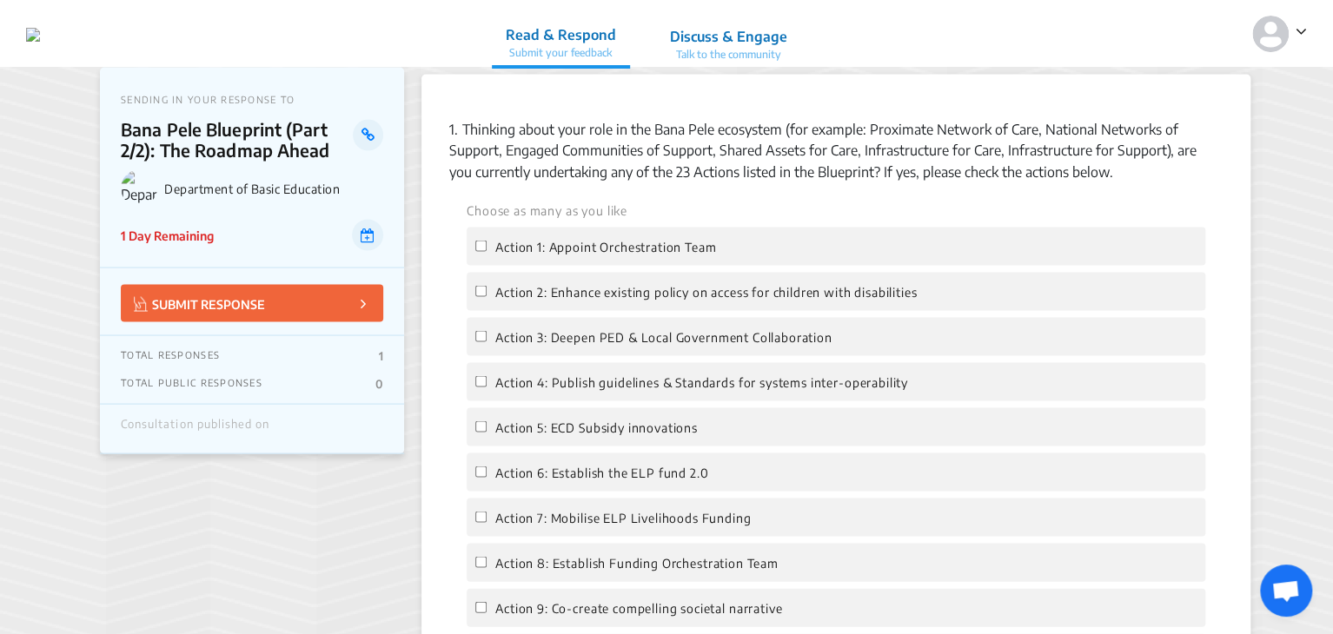
scroll to position [1504, 0]
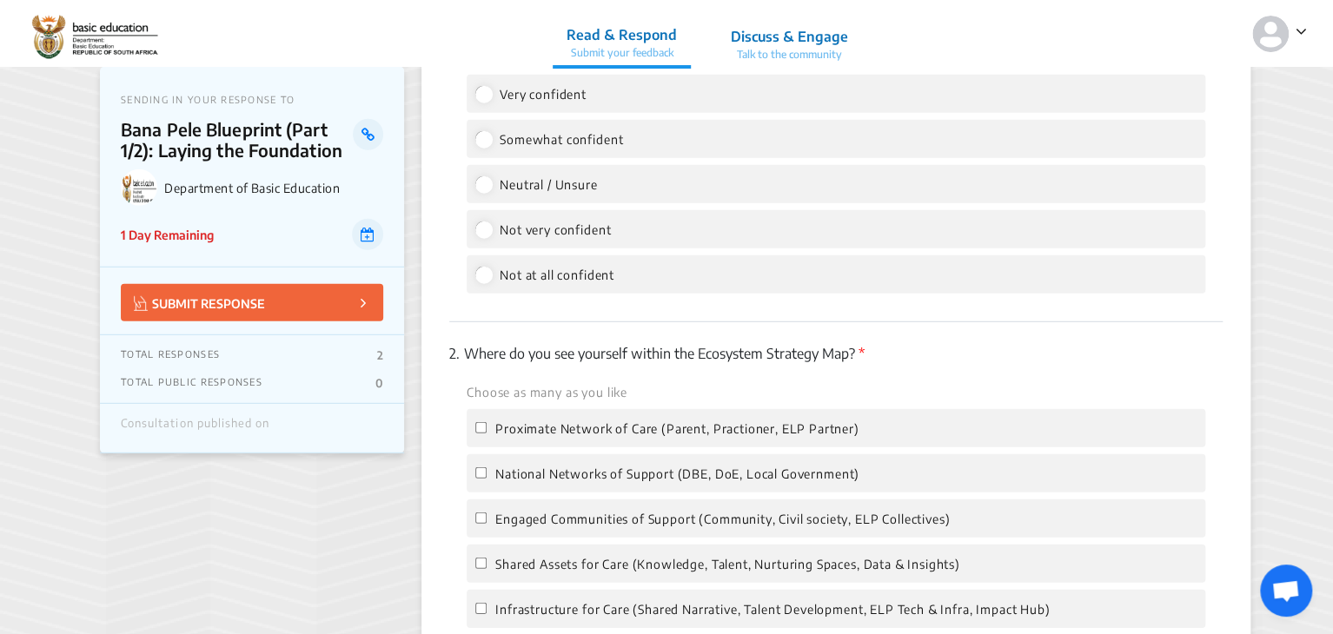
scroll to position [2311, 0]
click at [484, 139] on input "Somewhat confident" at bounding box center [483, 138] width 16 height 16
radio input "true"
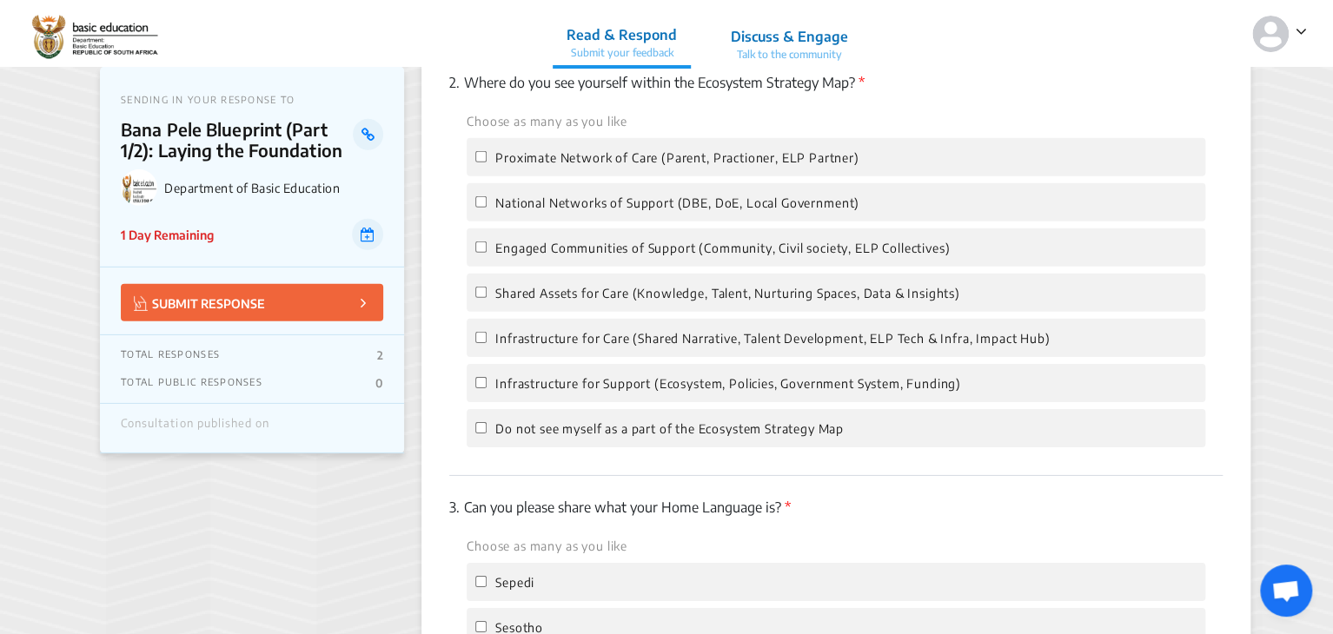
scroll to position [2582, 0]
click at [475, 433] on input "Do not see myself as a part of the Ecosystem Strategy Map" at bounding box center [480, 427] width 11 height 11
checkbox input "true"
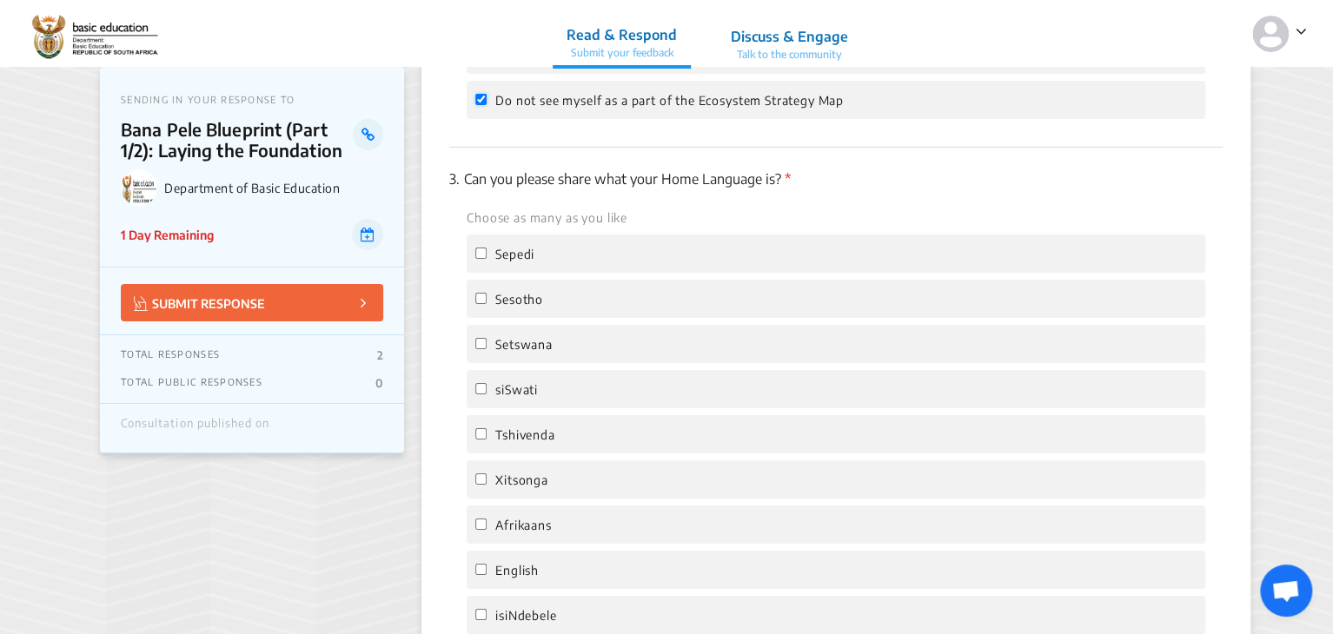
scroll to position [3003, 0]
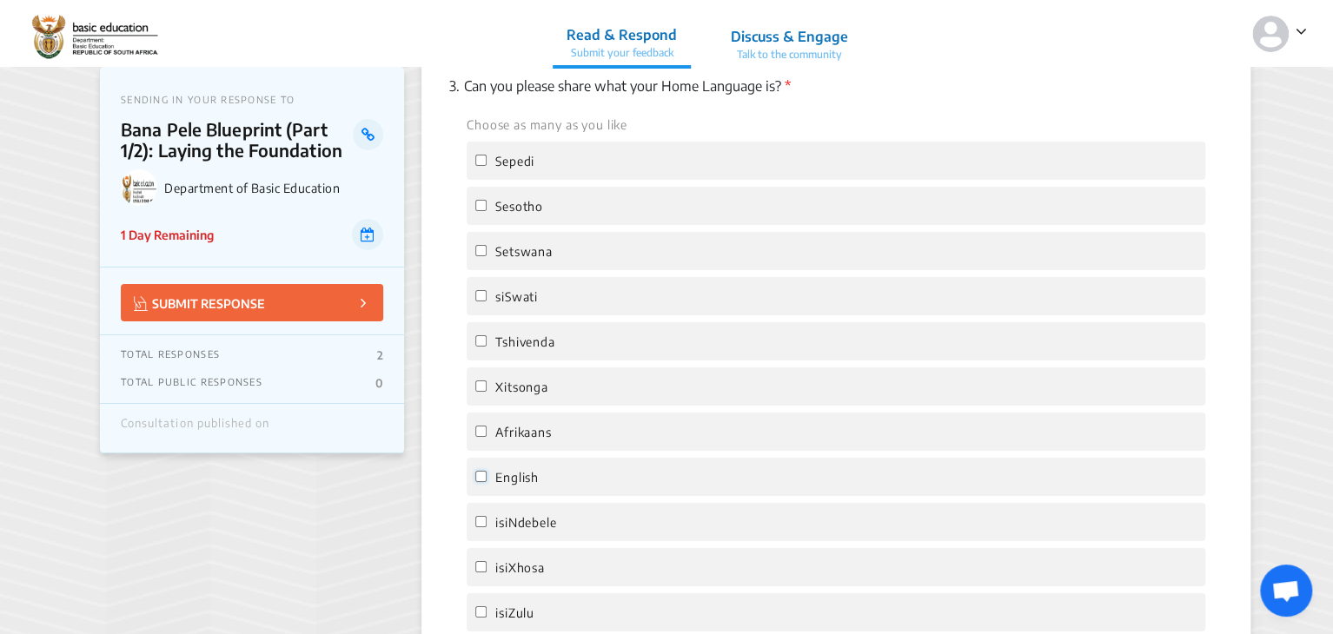
click at [479, 482] on input "English" at bounding box center [480, 476] width 11 height 11
checkbox input "true"
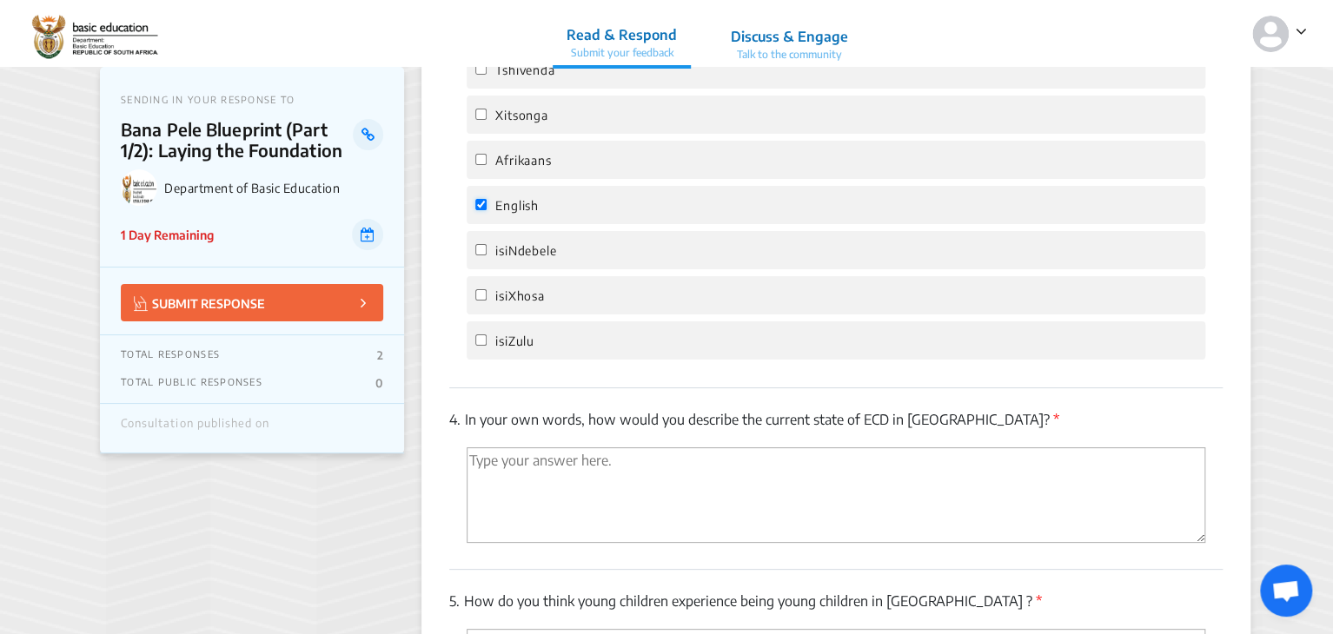
scroll to position [3319, 0]
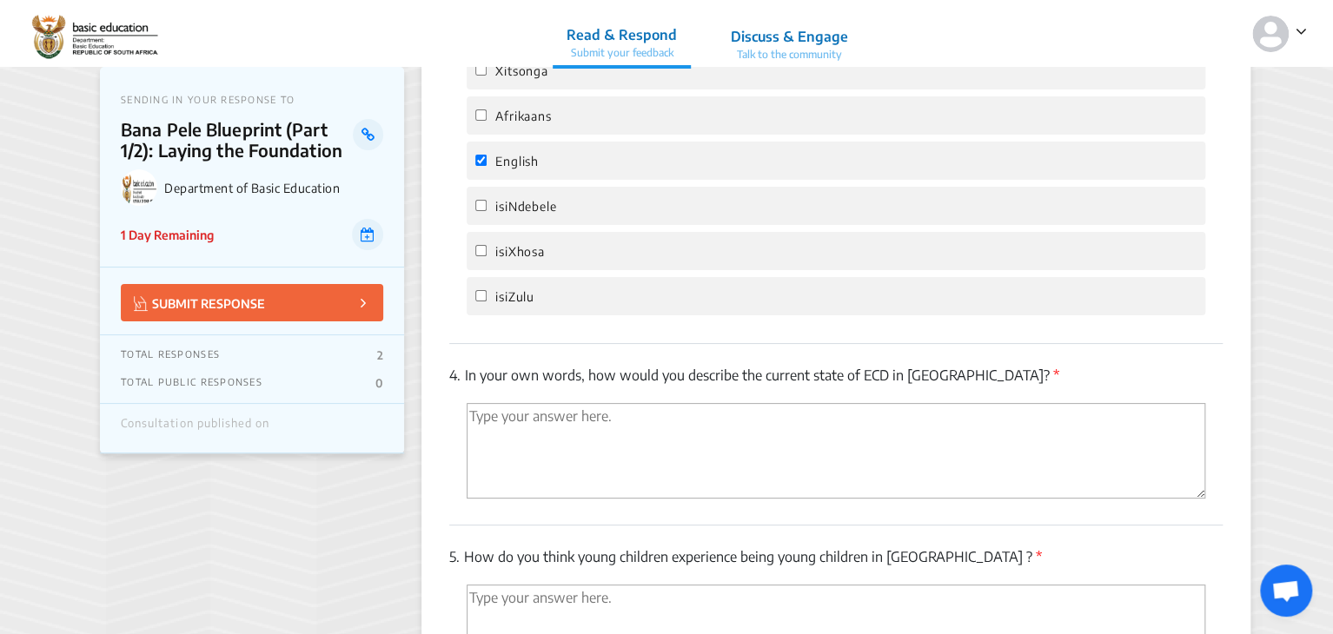
click at [479, 483] on textarea "'Type your answer here.' | translate" at bounding box center [836, 451] width 739 height 96
type textarea "a"
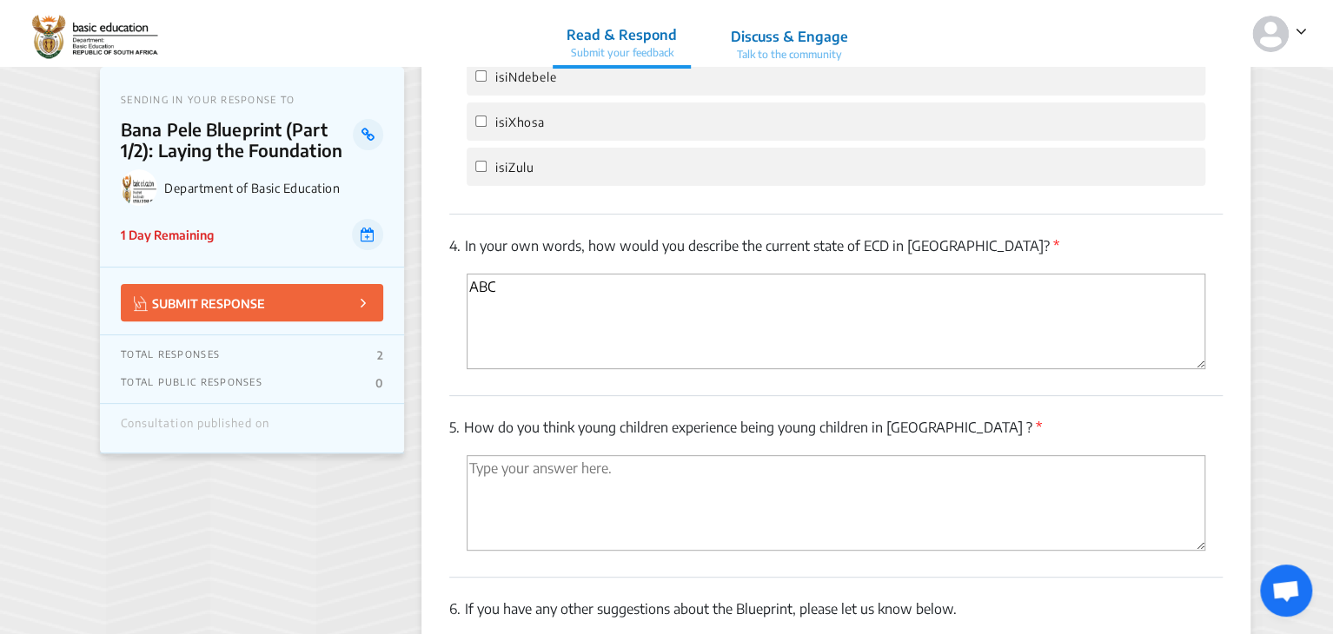
type textarea "ABC"
click at [482, 483] on textarea "'Type your answer here.' | translate" at bounding box center [836, 503] width 739 height 96
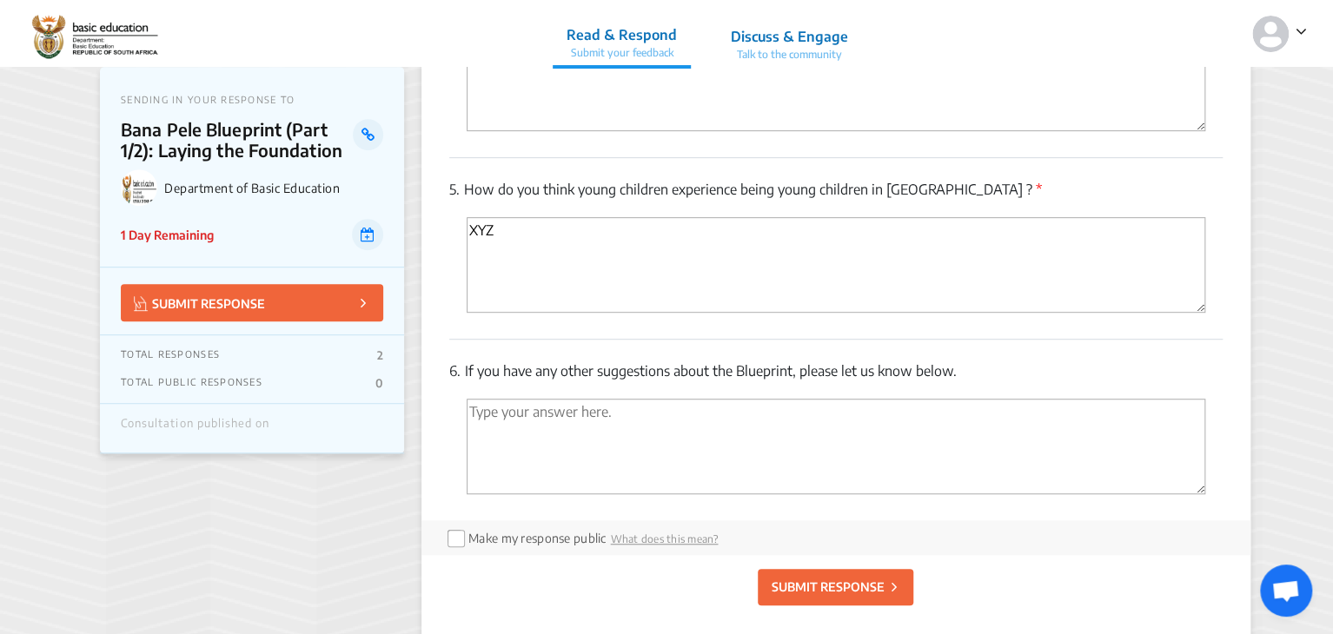
scroll to position [3688, 0]
type textarea "XYZ"
click at [810, 595] on p "SUBMIT RESPONSE" at bounding box center [827, 586] width 113 height 18
radio input "false"
checkbox input "false"
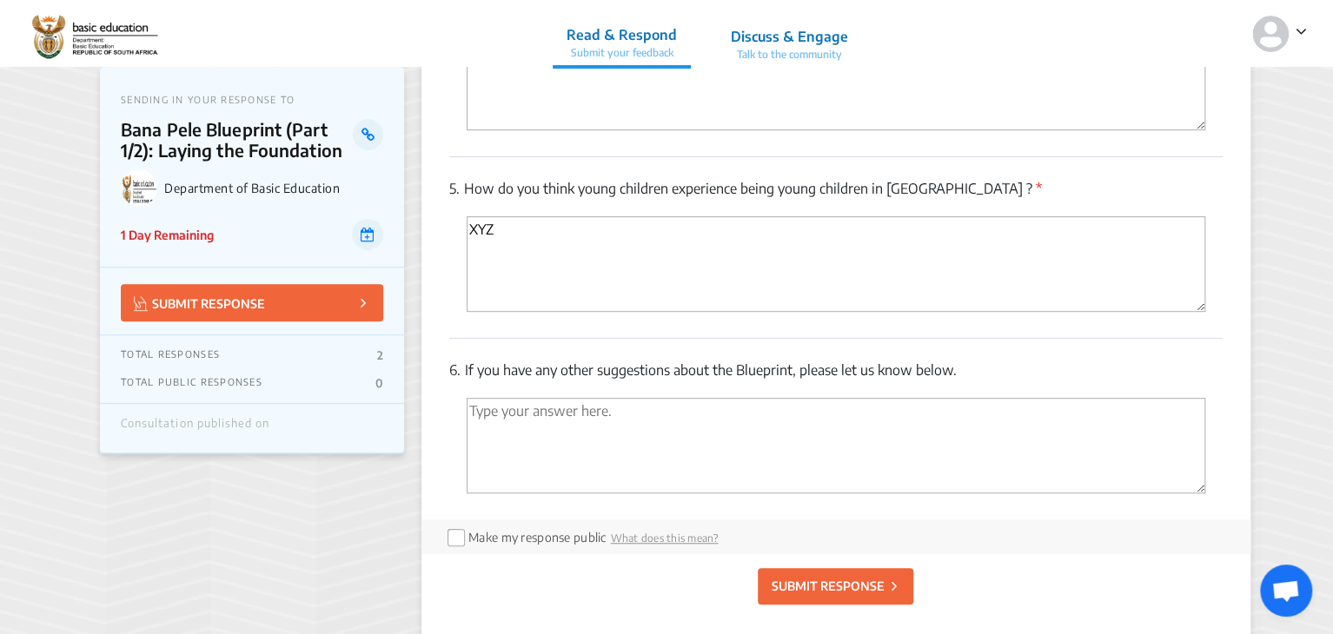
checkbox input "false"
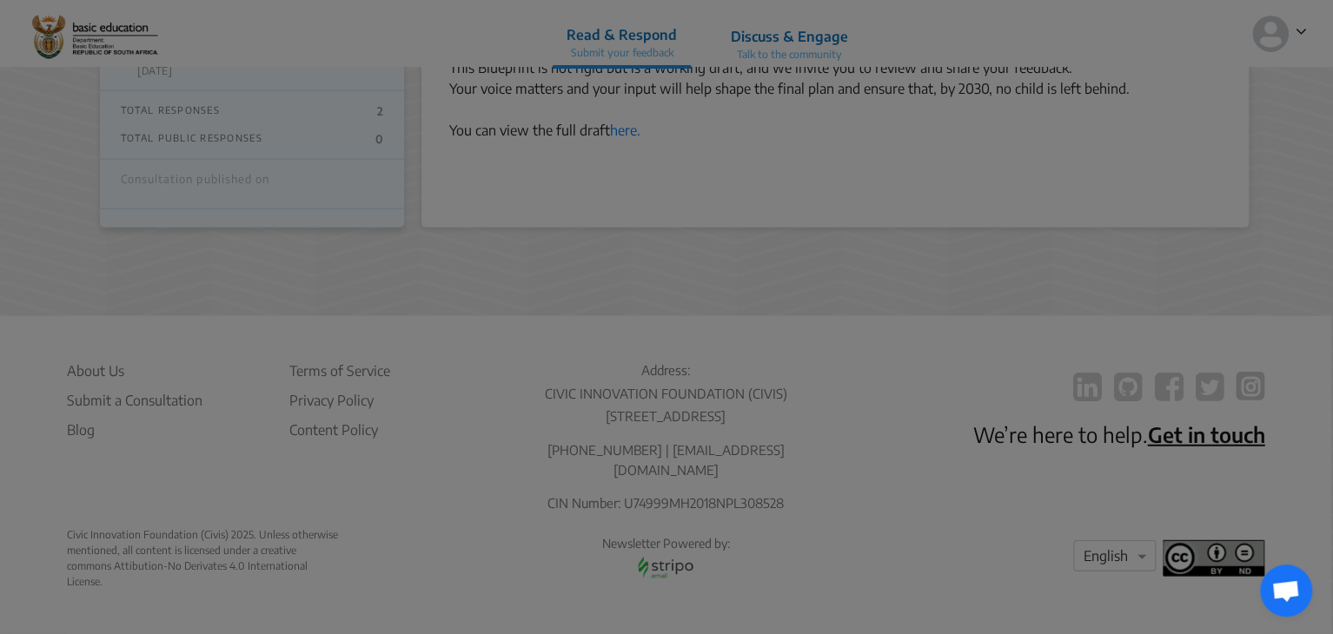
scroll to position [2053, 0]
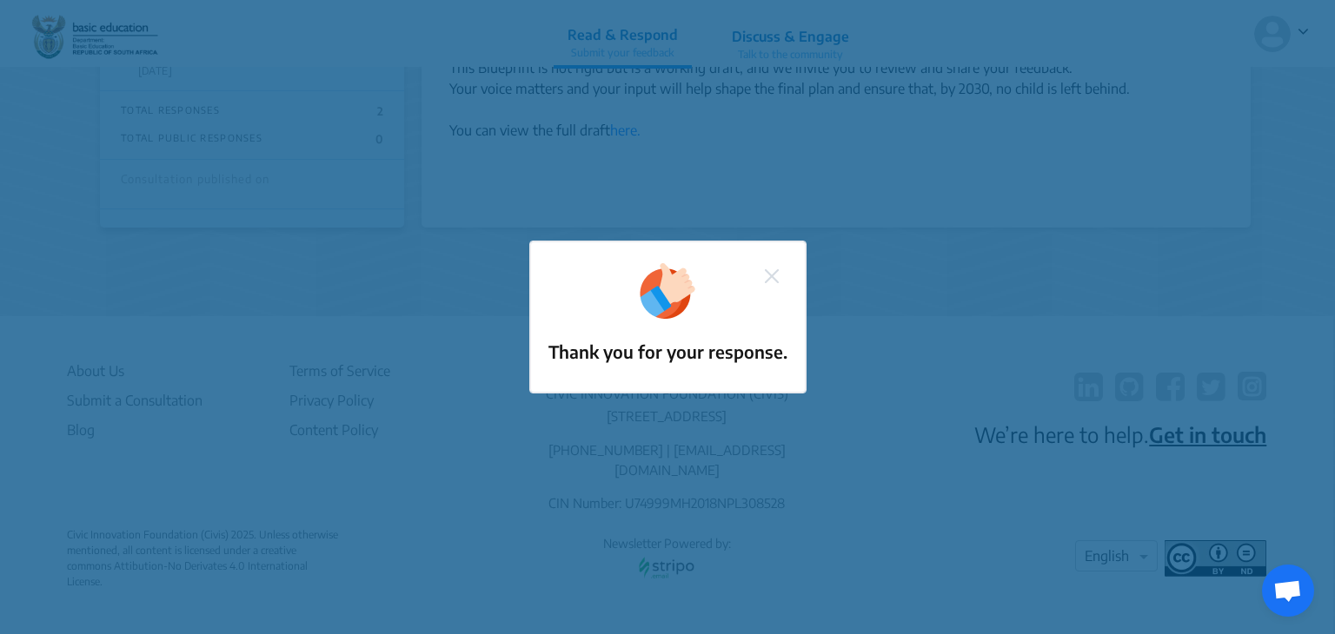
click at [774, 280] on img at bounding box center [772, 276] width 14 height 14
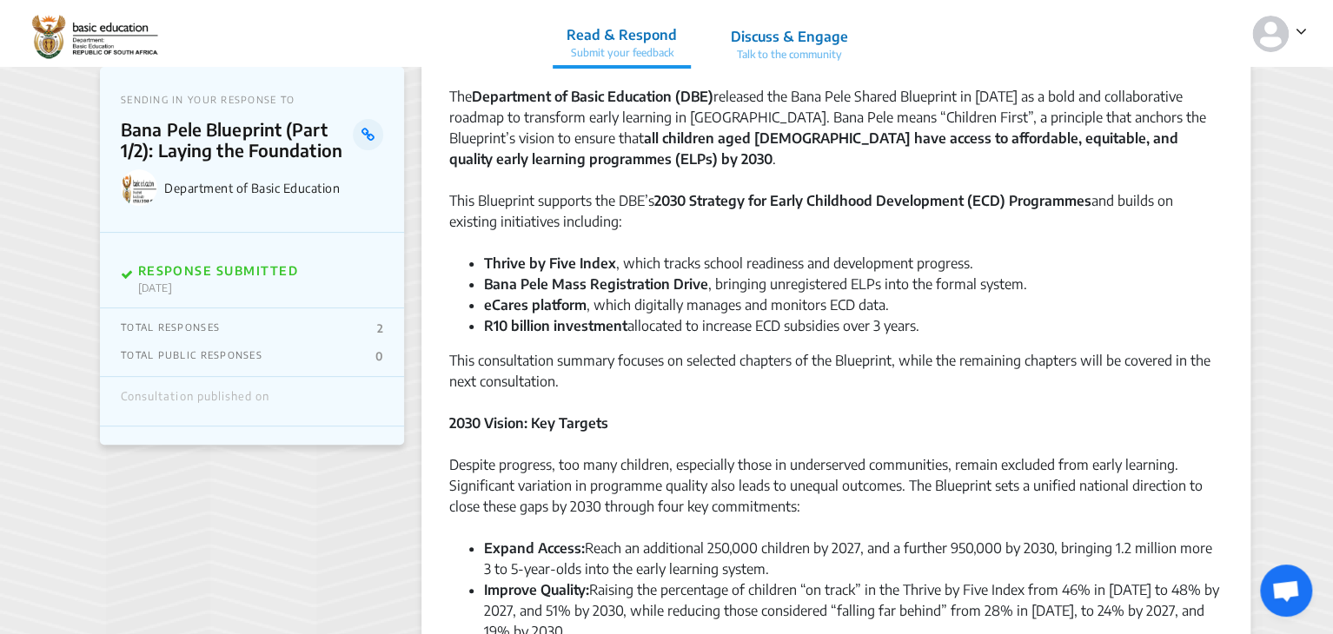
scroll to position [0, 0]
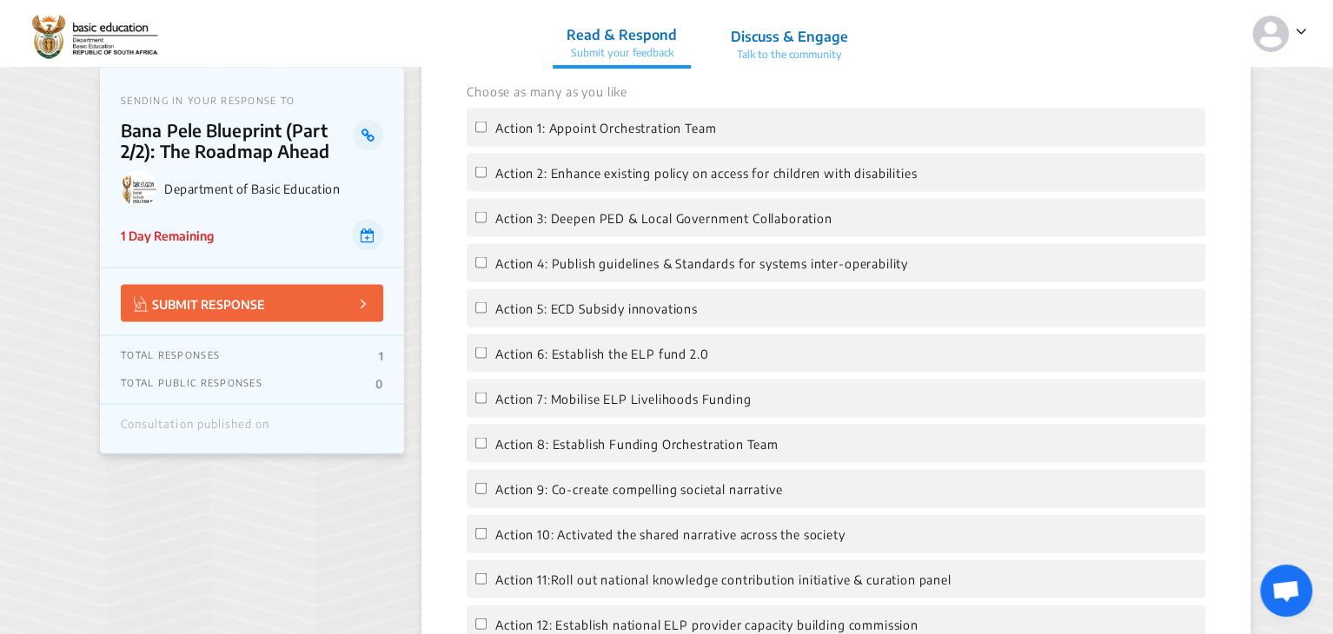
scroll to position [1622, 0]
click at [476, 127] on input "Action 1: Appoint Orchestration Team" at bounding box center [480, 127] width 11 height 11
checkbox input "true"
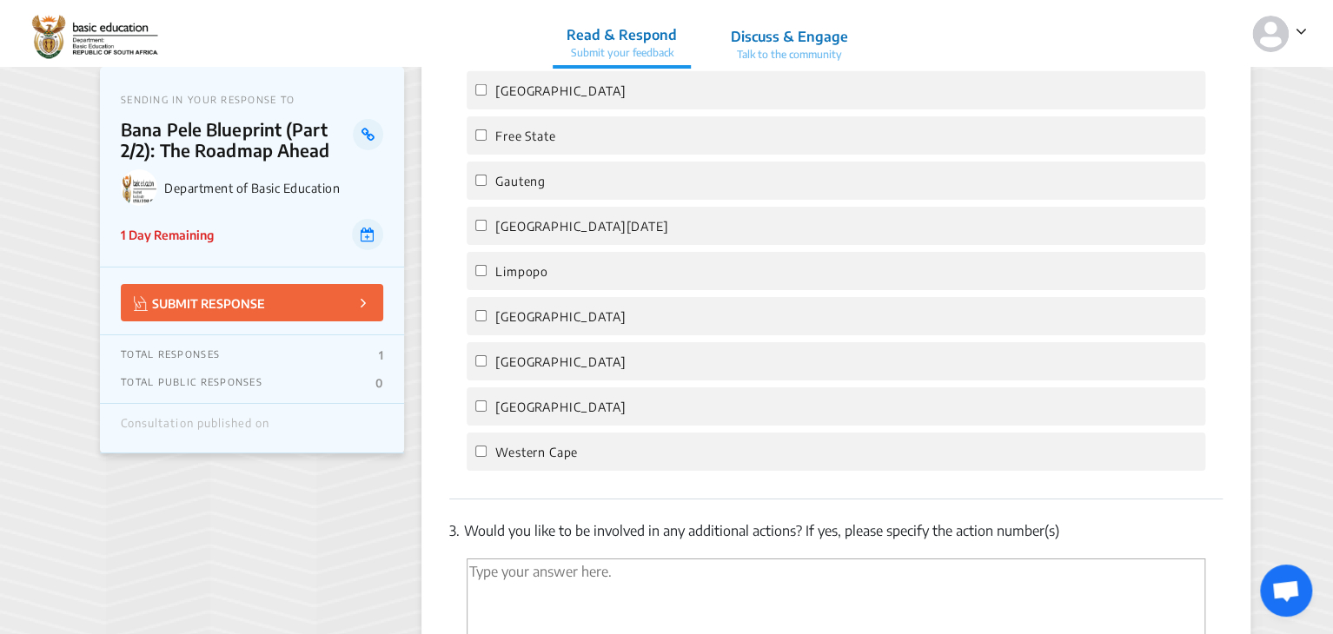
scroll to position [2826, 0]
click at [483, 97] on input "[GEOGRAPHIC_DATA]" at bounding box center [480, 91] width 11 height 11
click at [482, 103] on label "[GEOGRAPHIC_DATA]" at bounding box center [550, 92] width 150 height 21
click at [482, 97] on input "[GEOGRAPHIC_DATA]" at bounding box center [480, 91] width 11 height 11
checkbox input "false"
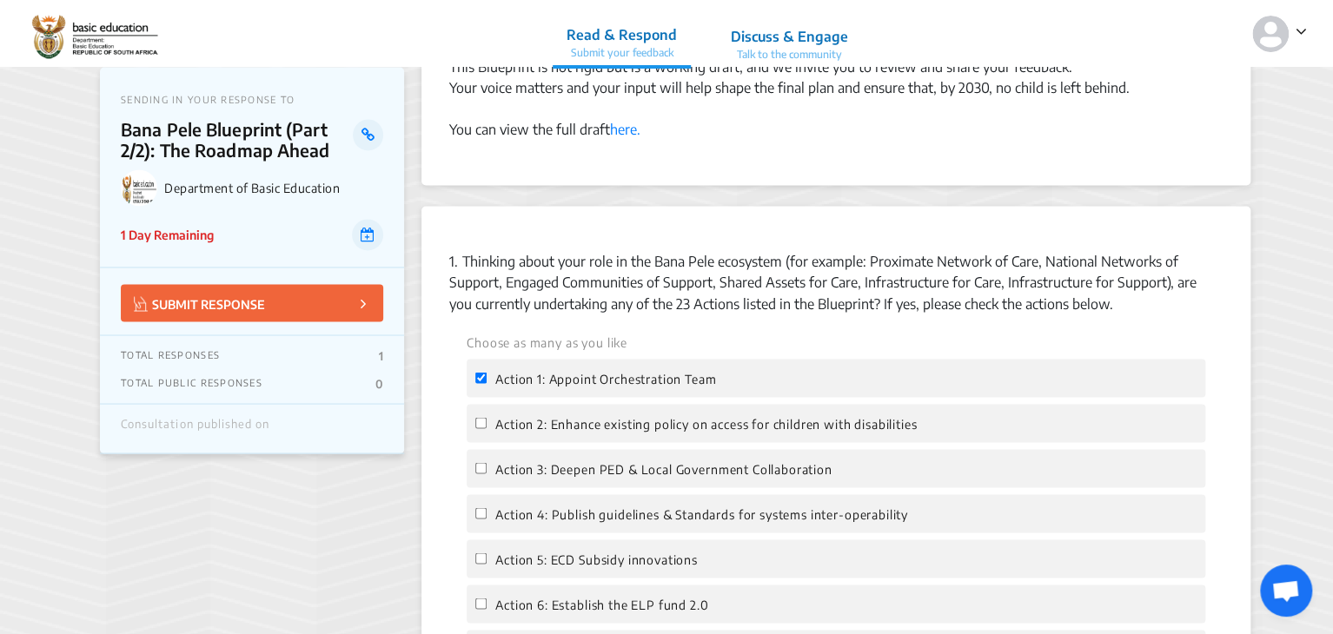
scroll to position [1372, 0]
click at [482, 376] on input "Action 1: Appoint Orchestration Team" at bounding box center [480, 376] width 11 height 11
checkbox input "false"
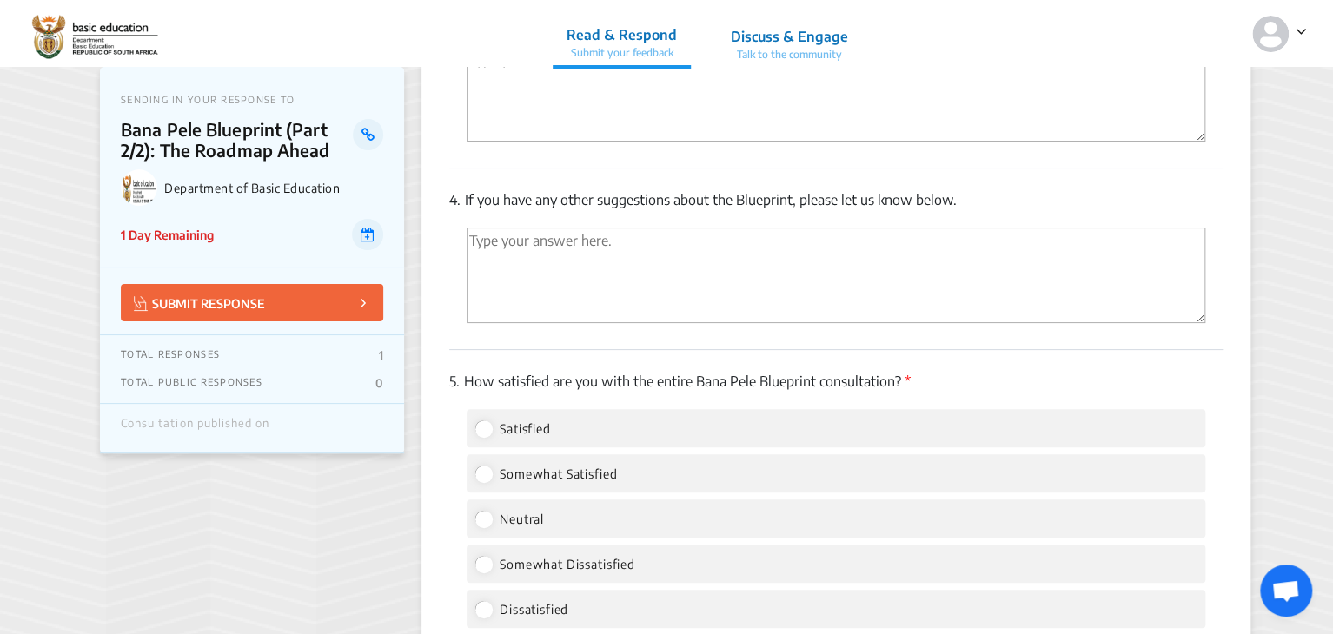
scroll to position [3544, 0]
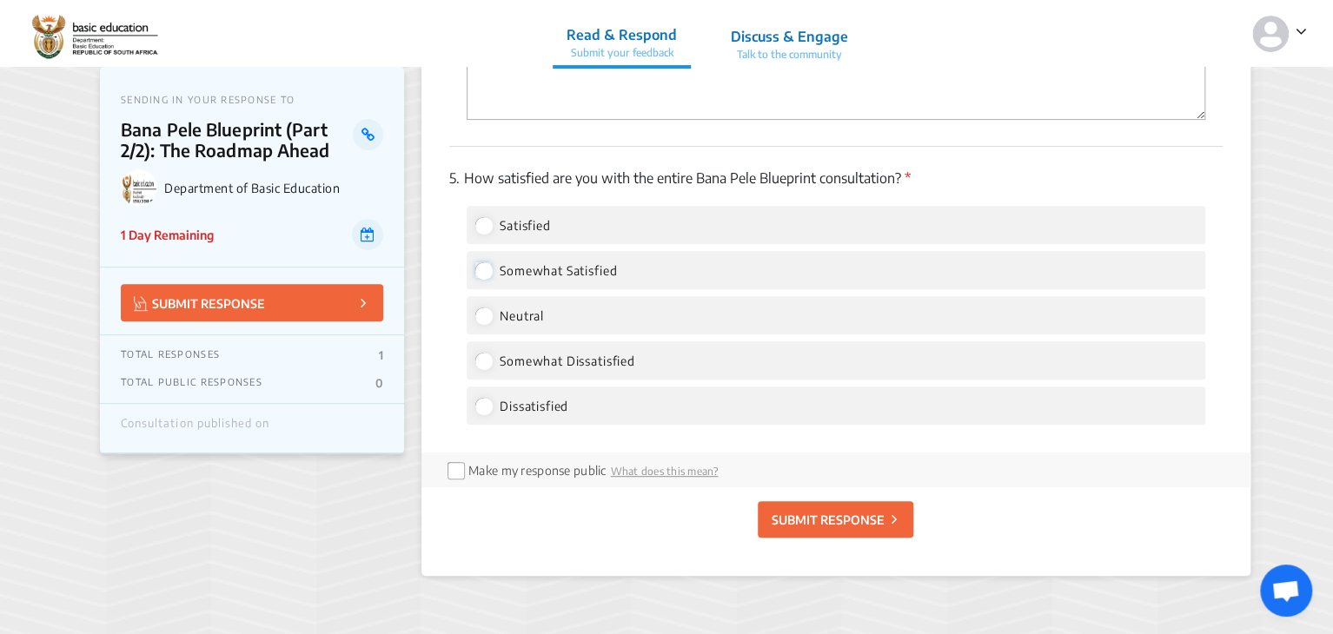
click at [484, 278] on input "Somewhat Satisfied" at bounding box center [483, 270] width 16 height 16
radio input "true"
click at [485, 230] on input "Satisfied" at bounding box center [483, 225] width 16 height 16
radio input "true"
radio input "false"
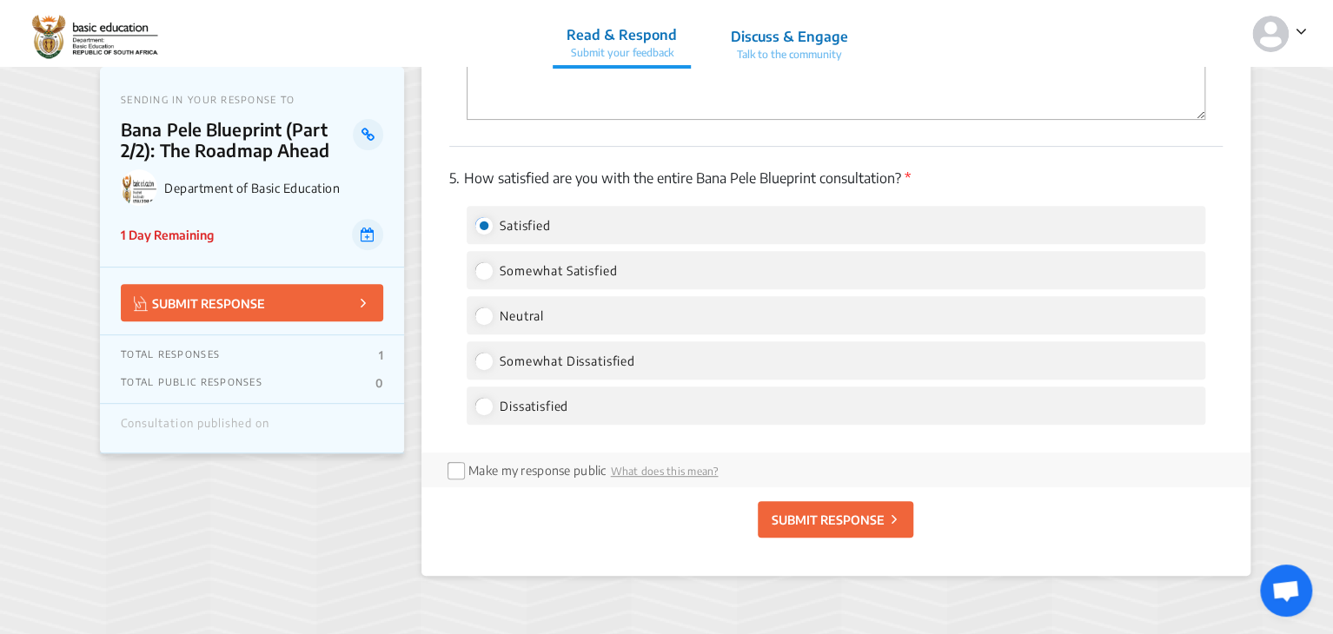
click at [795, 529] on p "SUBMIT RESPONSE" at bounding box center [827, 520] width 113 height 18
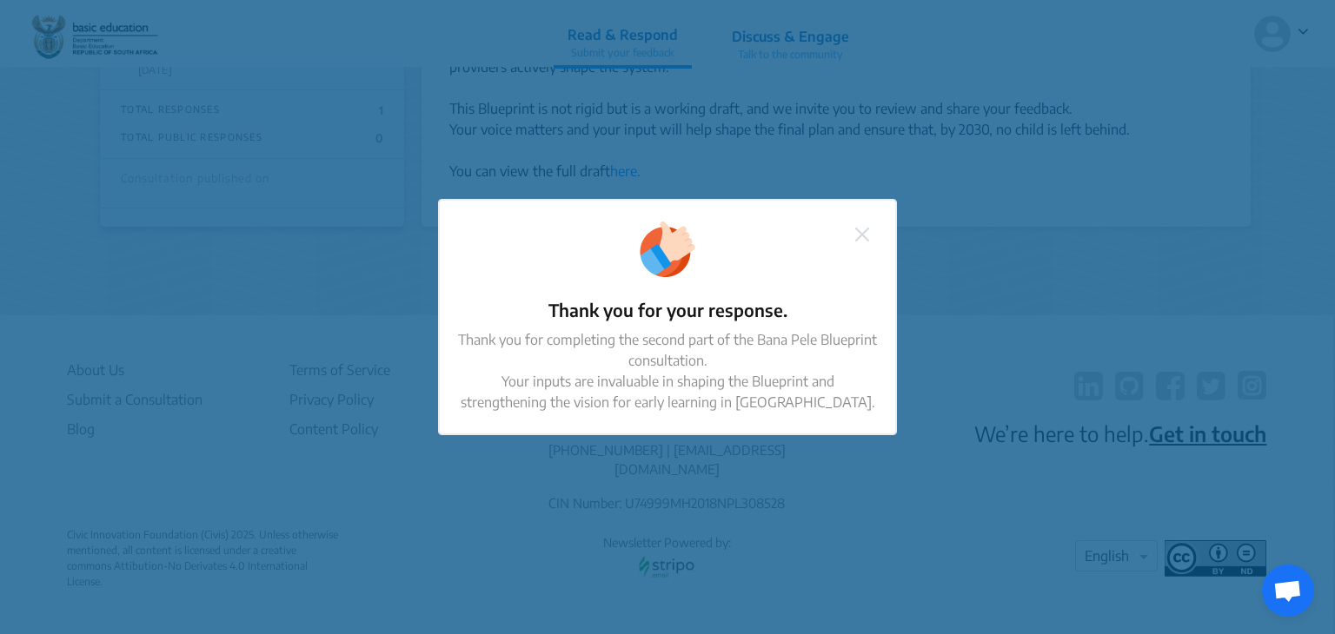
click at [121, 478] on div "Thank you for your response. Thank you for completing the second part of the Ba…" at bounding box center [667, 317] width 1335 height 634
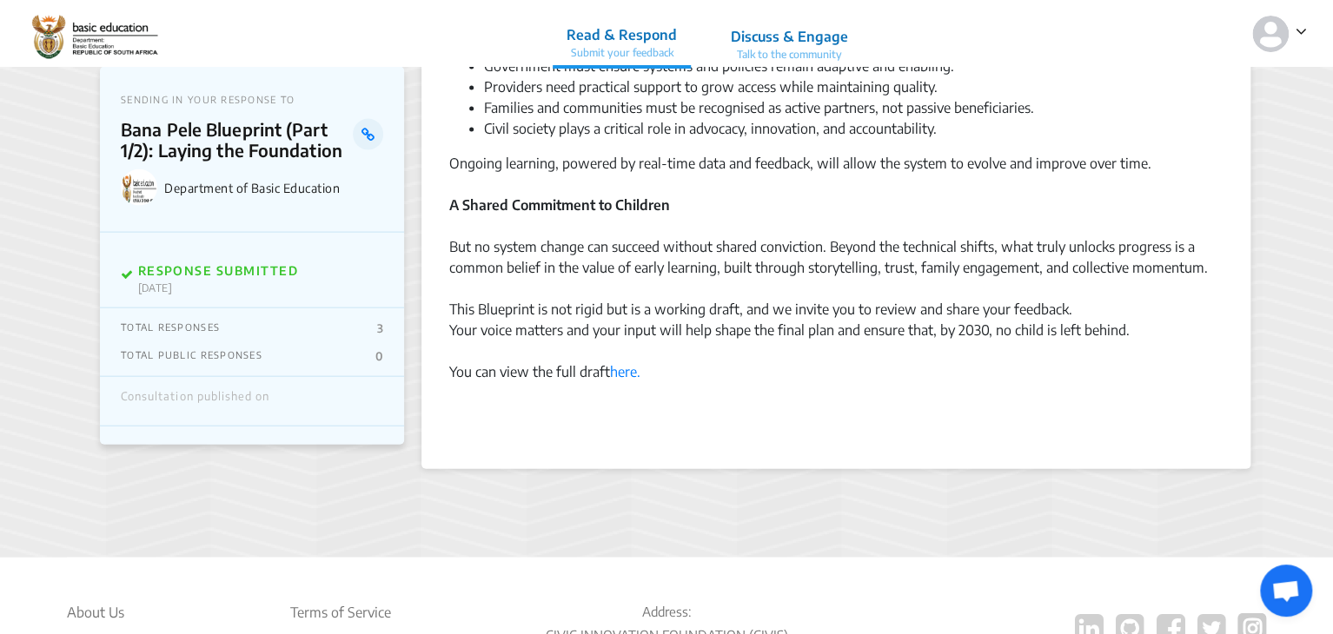
scroll to position [1811, 0]
click at [247, 268] on p "RESPONSE SUBMITTED" at bounding box center [218, 270] width 160 height 15
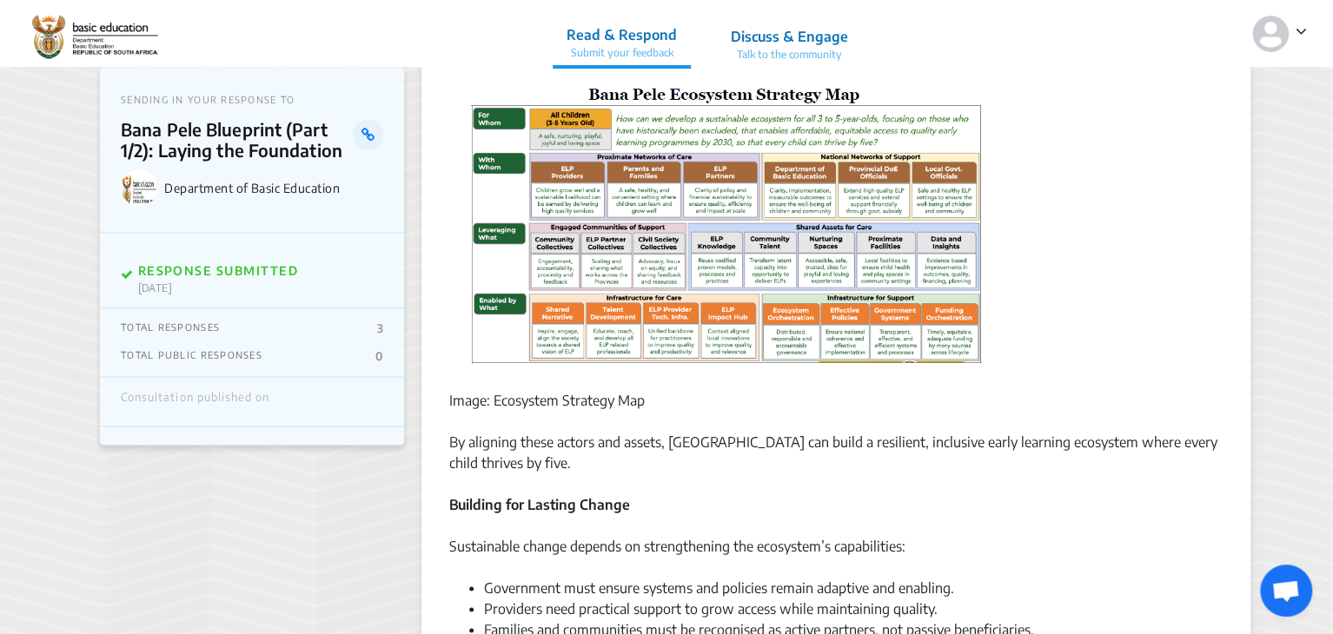
scroll to position [1288, 0]
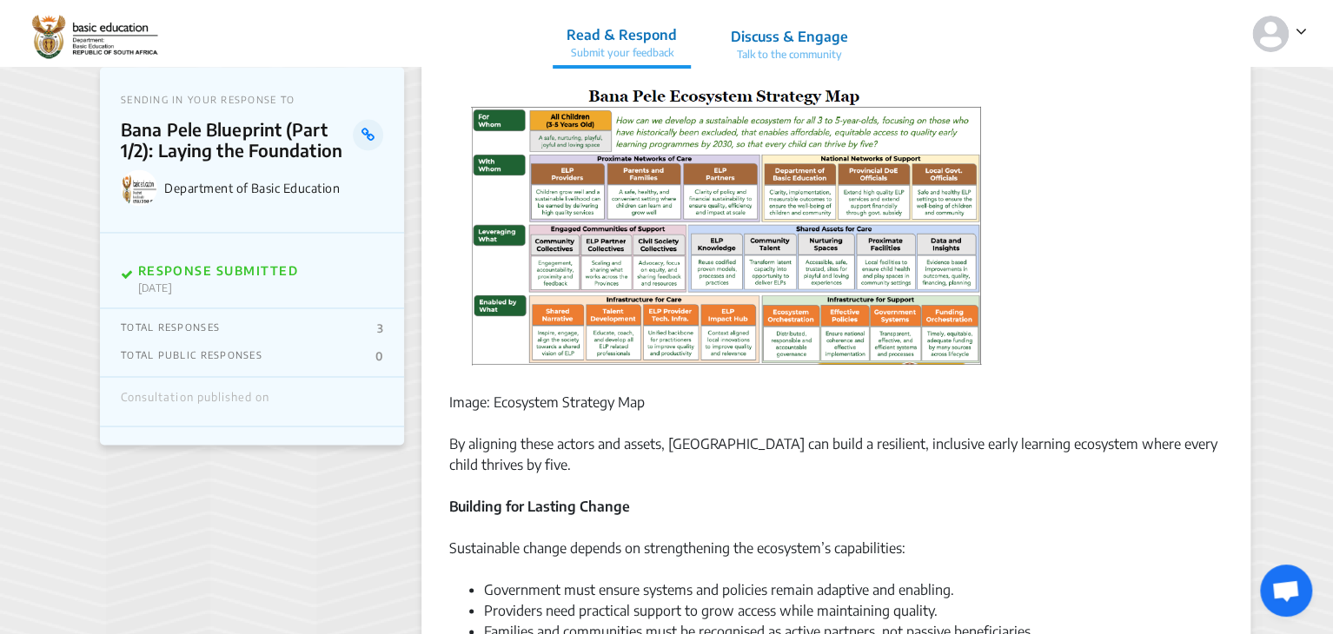
click at [151, 269] on p "RESPONSE SUBMITTED" at bounding box center [218, 270] width 160 height 15
click at [1276, 45] on img at bounding box center [1270, 34] width 37 height 37
